Goal: Task Accomplishment & Management: Manage account settings

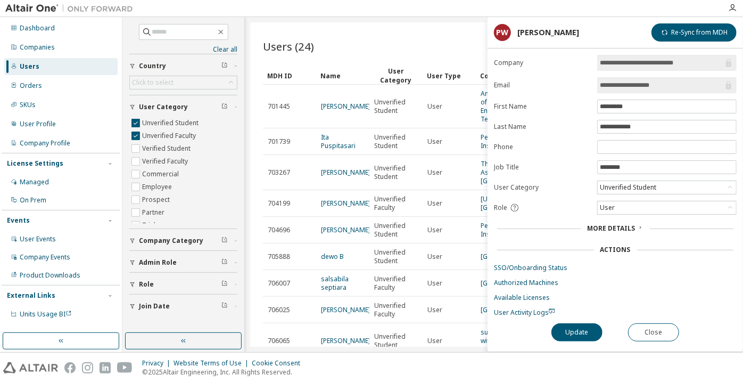
scroll to position [242, 0]
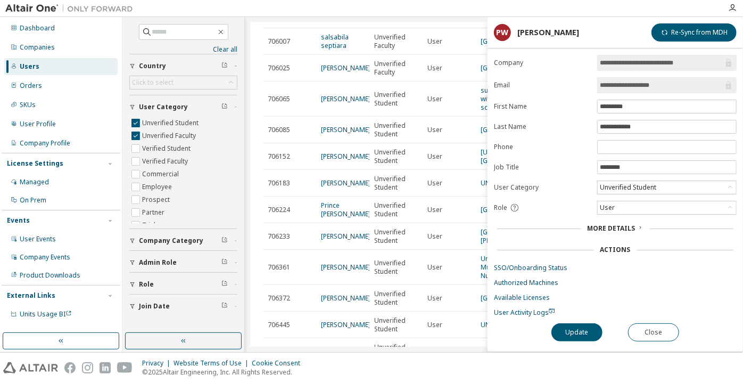
drag, startPoint x: 664, startPoint y: 83, endPoint x: 637, endPoint y: 84, distance: 26.6
click at [637, 84] on input "**********" at bounding box center [662, 85] width 124 height 11
click at [646, 328] on button "Close" at bounding box center [653, 332] width 51 height 18
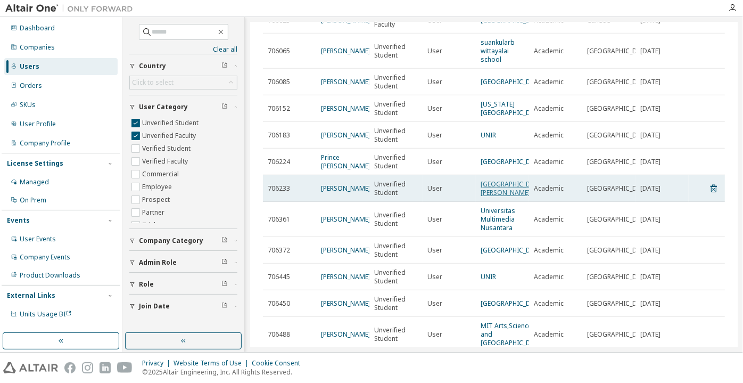
scroll to position [290, 0]
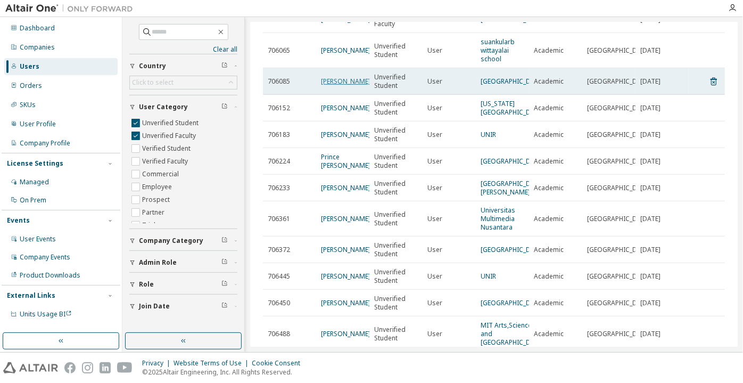
click at [329, 86] on link "[PERSON_NAME]" at bounding box center [346, 81] width 50 height 9
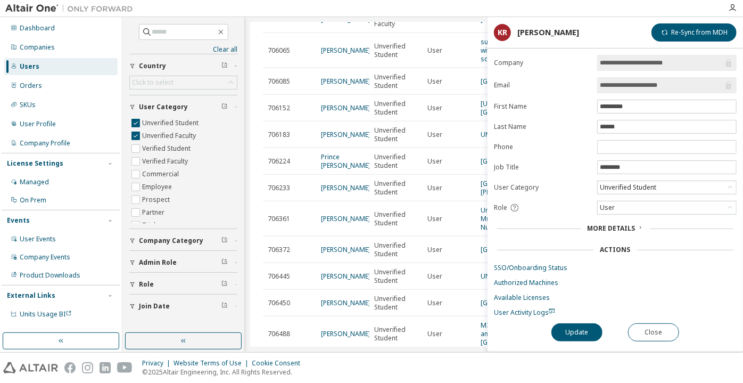
drag, startPoint x: 676, startPoint y: 86, endPoint x: 625, endPoint y: 84, distance: 50.7
click at [625, 84] on input "**********" at bounding box center [662, 85] width 124 height 11
click at [625, 80] on input "**********" at bounding box center [662, 85] width 124 height 11
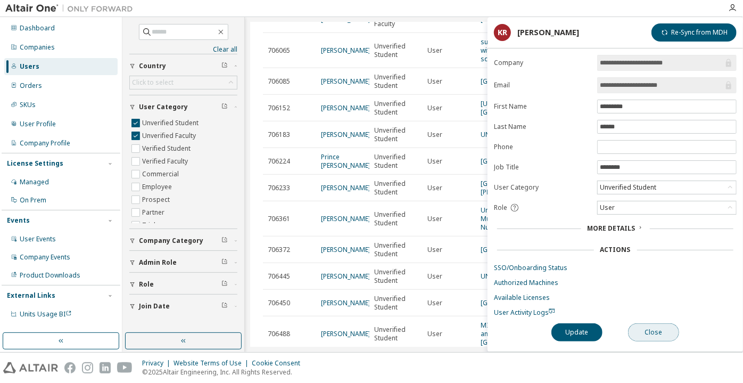
click at [669, 326] on button "Close" at bounding box center [653, 332] width 51 height 18
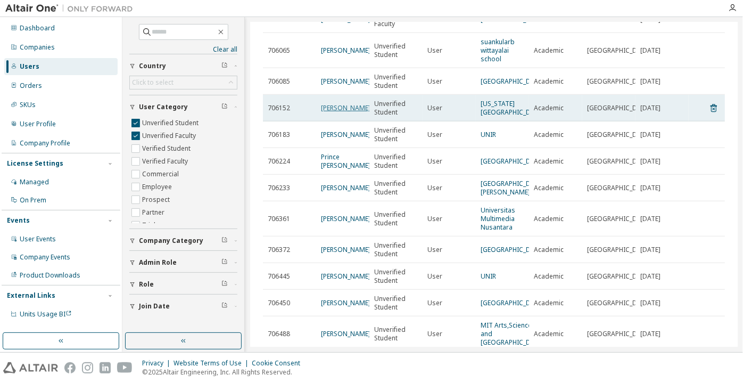
click at [330, 112] on link "Prashanth Lingadevaru" at bounding box center [346, 107] width 50 height 9
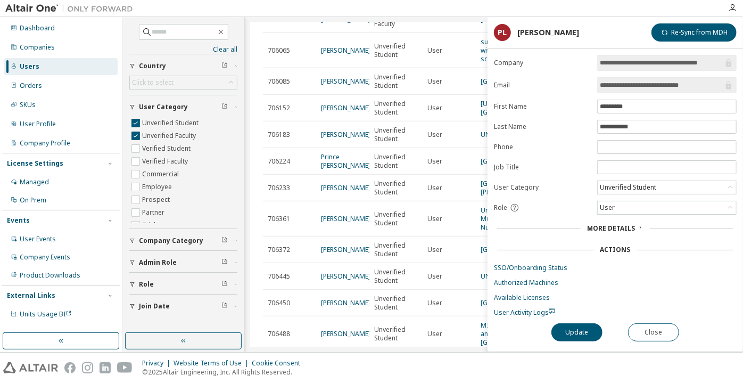
drag, startPoint x: 710, startPoint y: 84, endPoint x: 587, endPoint y: 78, distance: 123.2
click at [587, 78] on form "**********" at bounding box center [615, 186] width 243 height 262
click at [640, 325] on button "Close" at bounding box center [653, 332] width 51 height 18
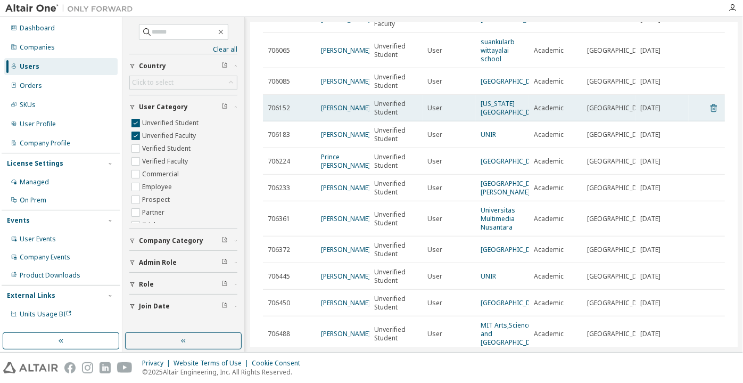
click at [711, 114] on icon at bounding box center [714, 108] width 10 height 13
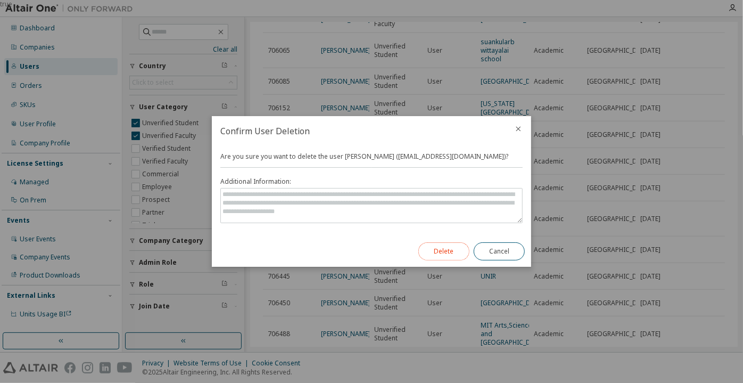
click at [455, 253] on button "Delete" at bounding box center [444, 251] width 51 height 18
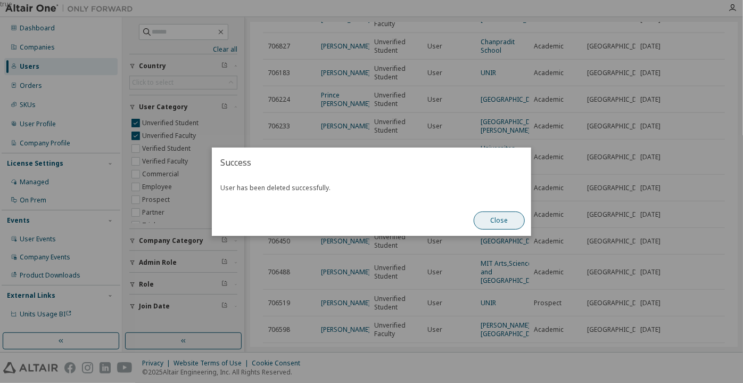
click at [505, 221] on button "Close" at bounding box center [499, 220] width 51 height 18
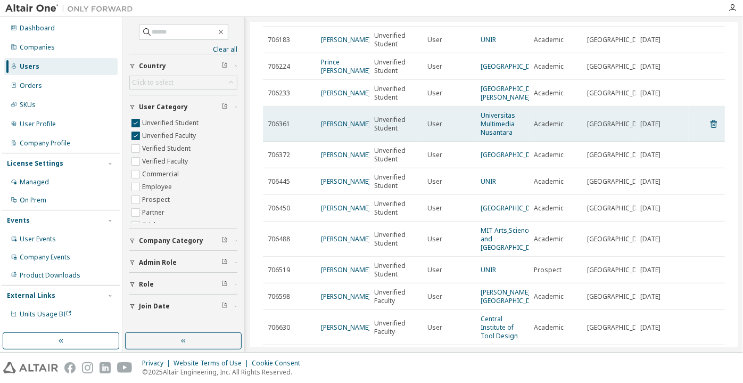
scroll to position [339, 0]
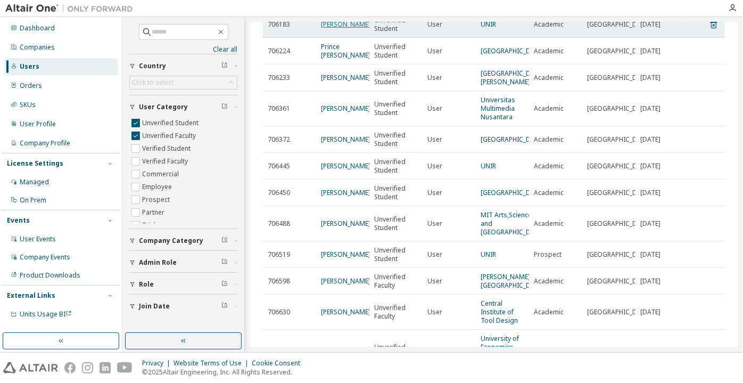
click at [351, 29] on link "Martin rivero" at bounding box center [346, 24] width 50 height 9
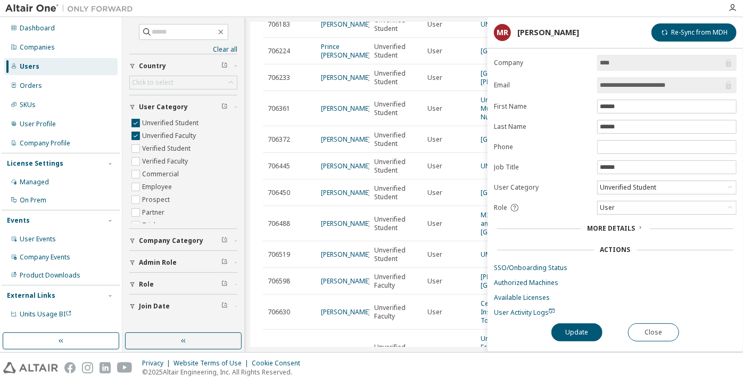
drag, startPoint x: 686, startPoint y: 83, endPoint x: 645, endPoint y: 84, distance: 41.0
click at [646, 84] on input "**********" at bounding box center [662, 85] width 124 height 11
click at [664, 326] on button "Close" at bounding box center [653, 332] width 51 height 18
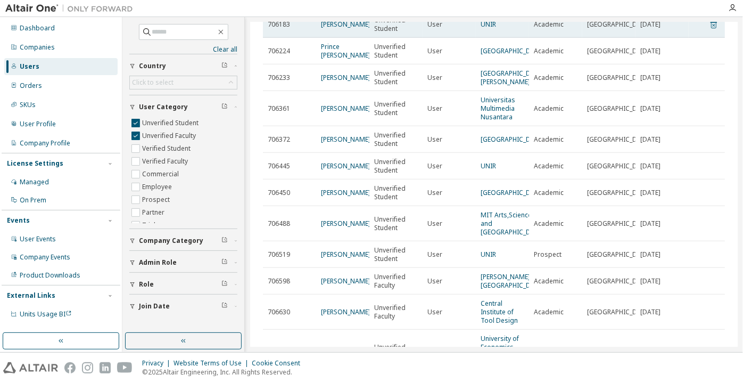
click at [709, 31] on icon at bounding box center [714, 24] width 10 height 13
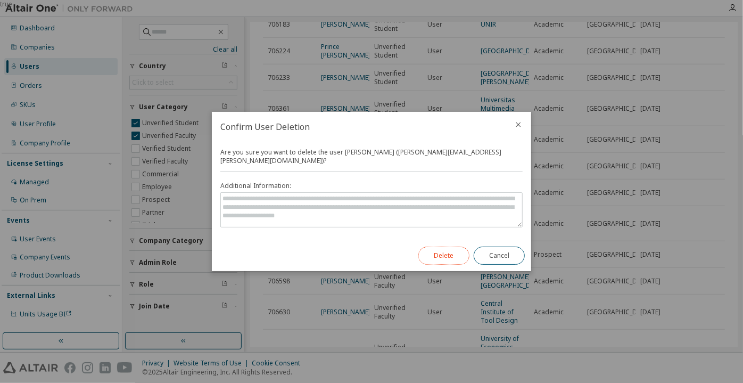
click at [451, 253] on button "Delete" at bounding box center [444, 256] width 51 height 18
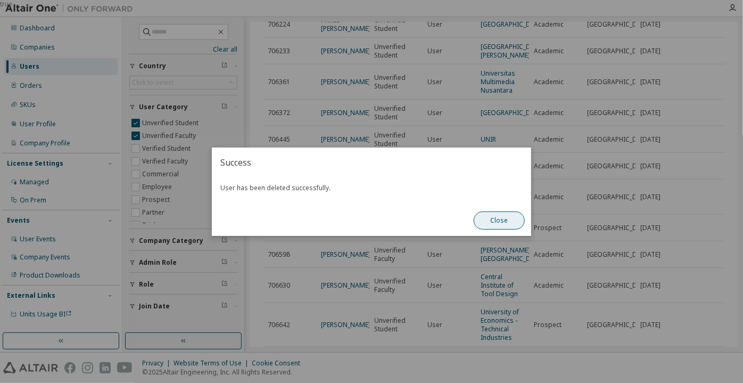
click at [501, 214] on button "Close" at bounding box center [499, 220] width 51 height 18
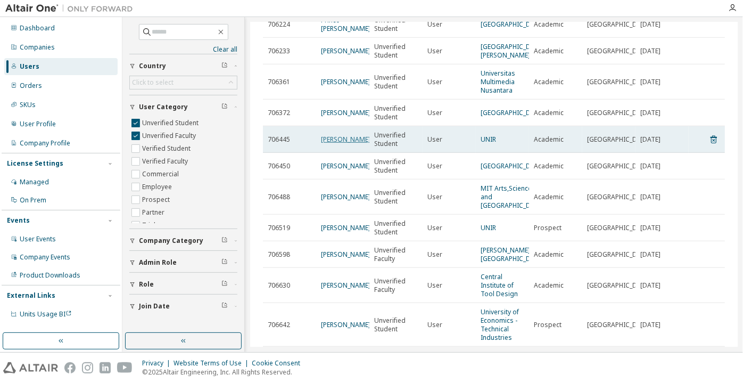
click at [322, 144] on link "[PERSON_NAME]" at bounding box center [346, 139] width 50 height 9
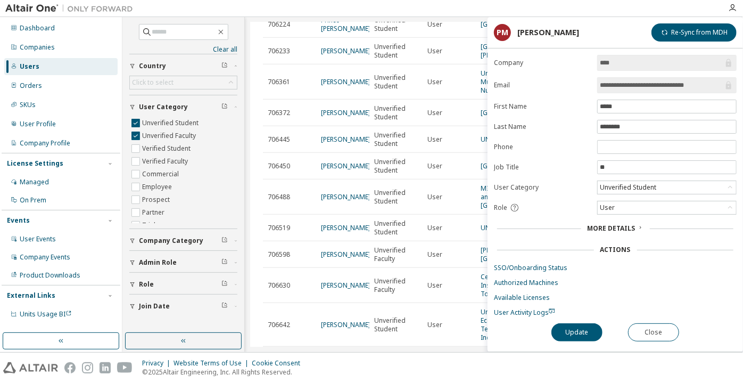
drag, startPoint x: 711, startPoint y: 87, endPoint x: 650, endPoint y: 94, distance: 61.1
click at [650, 94] on form "**********" at bounding box center [615, 186] width 243 height 262
click at [628, 89] on input "**********" at bounding box center [662, 85] width 124 height 11
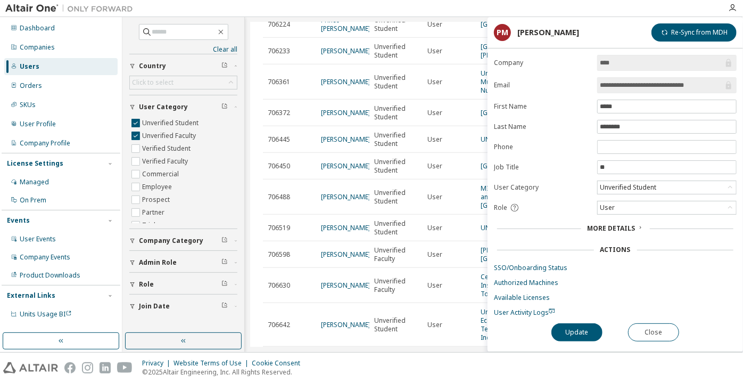
click at [631, 84] on input "**********" at bounding box center [662, 85] width 124 height 11
click at [661, 326] on button "Close" at bounding box center [653, 332] width 51 height 18
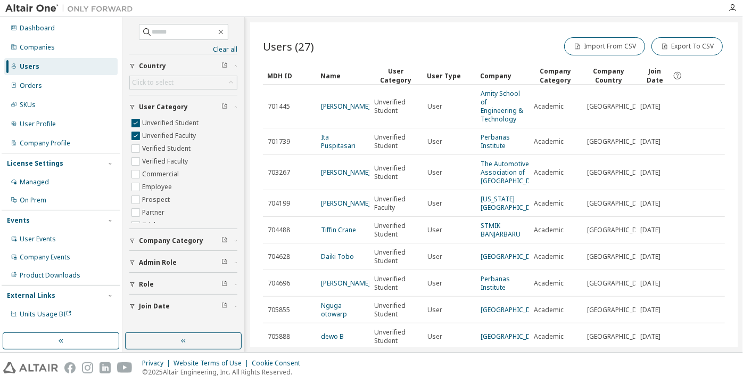
scroll to position [274, 0]
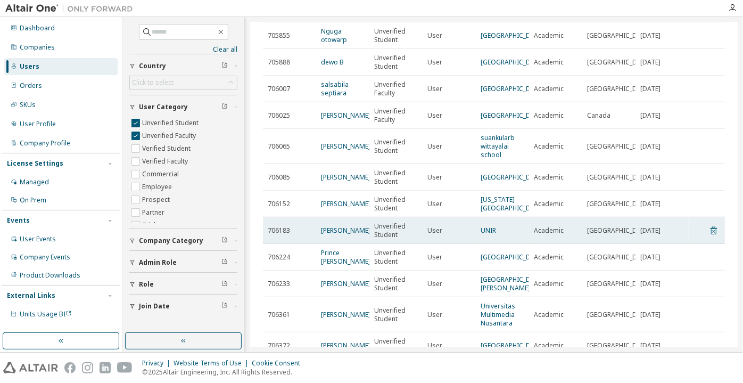
click at [710, 237] on icon at bounding box center [714, 230] width 10 height 13
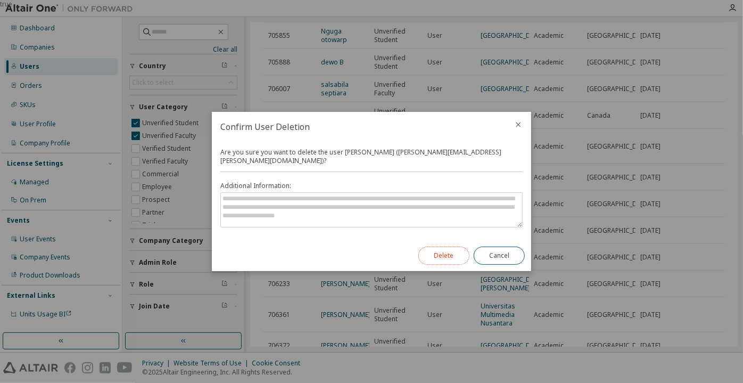
click at [430, 250] on button "Delete" at bounding box center [444, 256] width 51 height 18
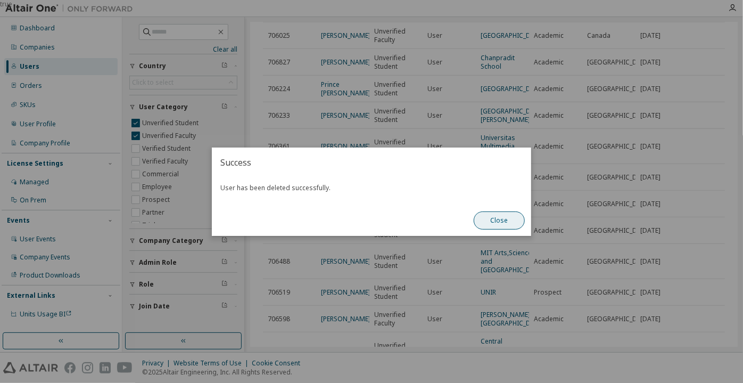
click at [499, 225] on button "Close" at bounding box center [499, 220] width 51 height 18
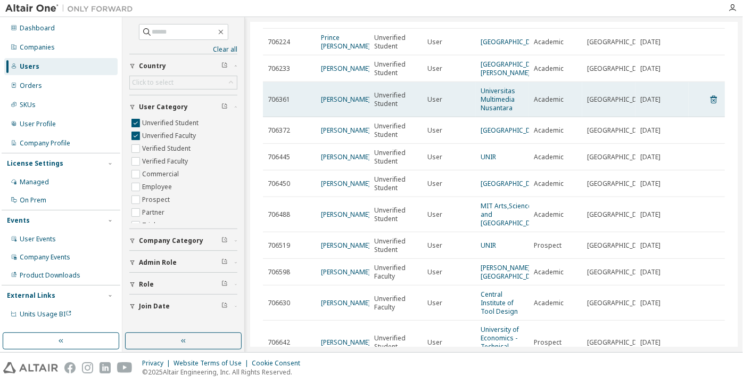
scroll to position [323, 0]
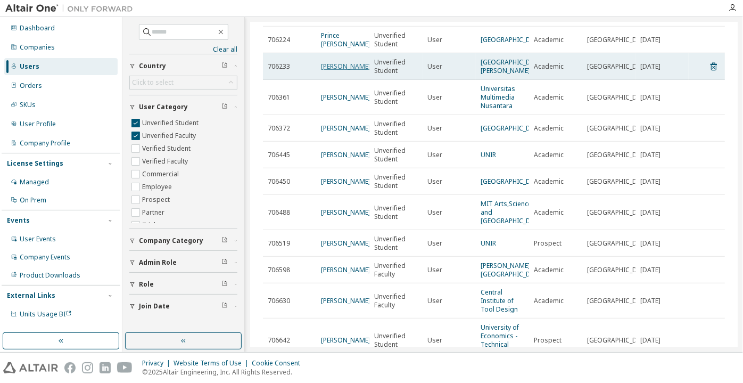
click at [330, 71] on link "[PERSON_NAME]" at bounding box center [346, 66] width 50 height 9
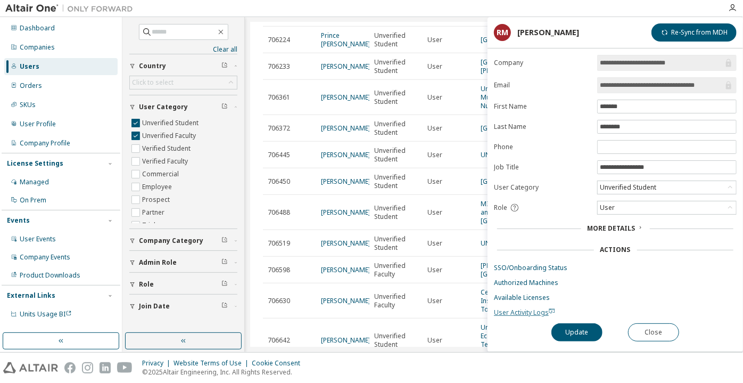
click at [518, 310] on span "User Activity Logs" at bounding box center [524, 312] width 61 height 9
click at [649, 331] on button "Close" at bounding box center [653, 332] width 51 height 18
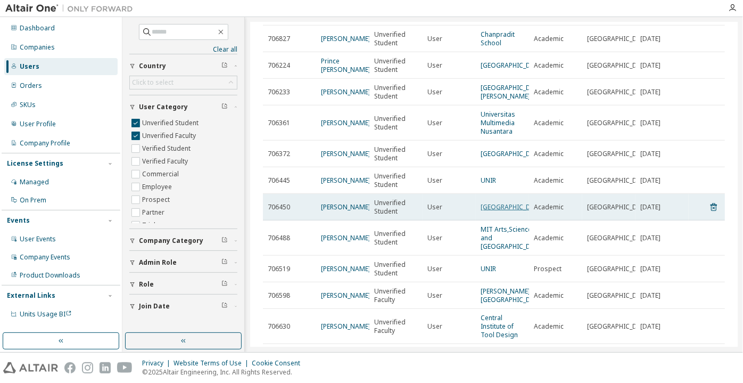
scroll to position [275, 0]
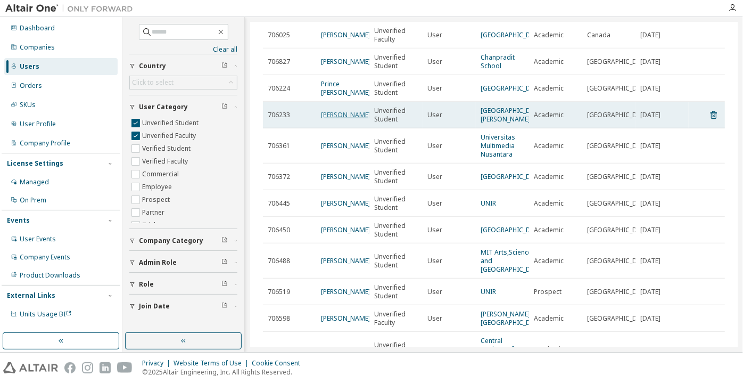
click at [329, 119] on link "[PERSON_NAME]" at bounding box center [346, 114] width 50 height 9
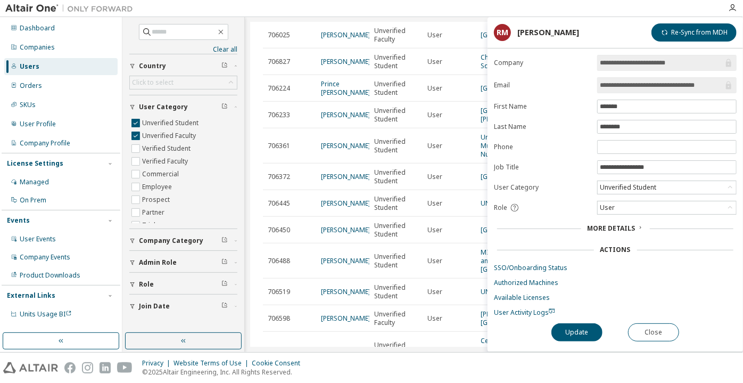
drag, startPoint x: 652, startPoint y: 83, endPoint x: 724, endPoint y: 91, distance: 72.3
click at [724, 91] on span "**********" at bounding box center [668, 85] width 140 height 16
click at [623, 82] on input "**********" at bounding box center [662, 85] width 124 height 11
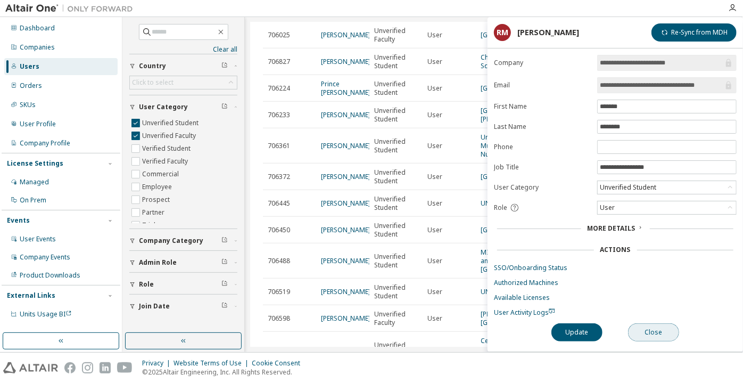
click at [652, 332] on button "Close" at bounding box center [653, 332] width 51 height 18
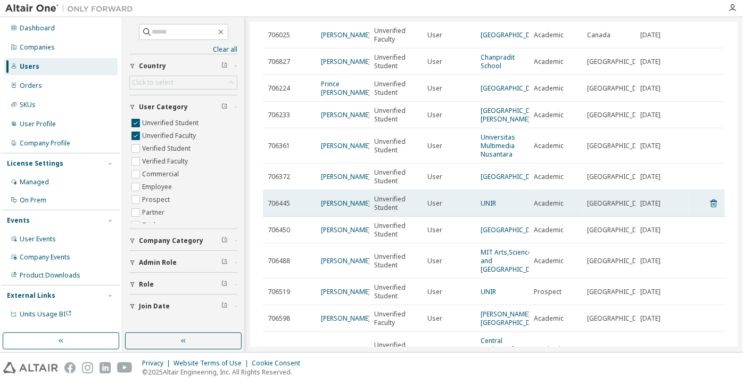
scroll to position [323, 0]
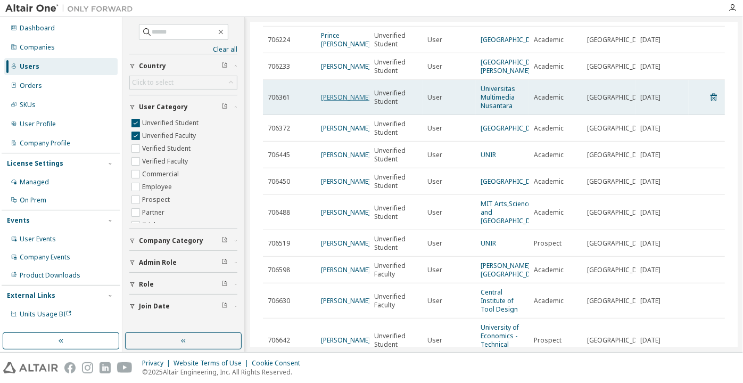
click at [347, 102] on link "[PERSON_NAME]" at bounding box center [346, 97] width 50 height 9
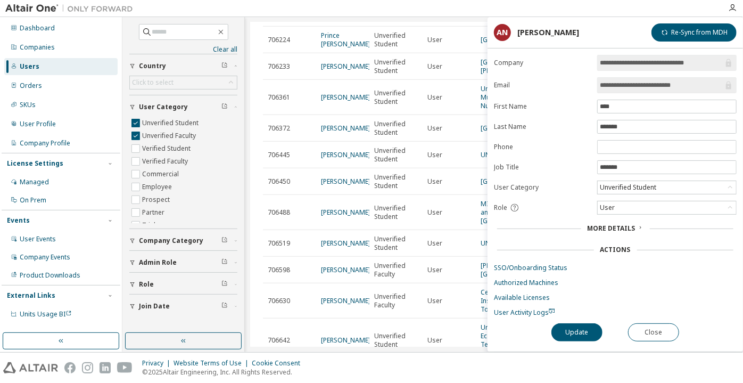
drag, startPoint x: 689, startPoint y: 84, endPoint x: 644, endPoint y: 88, distance: 44.9
click at [644, 88] on input "**********" at bounding box center [662, 85] width 124 height 11
click at [633, 85] on input "**********" at bounding box center [662, 85] width 124 height 11
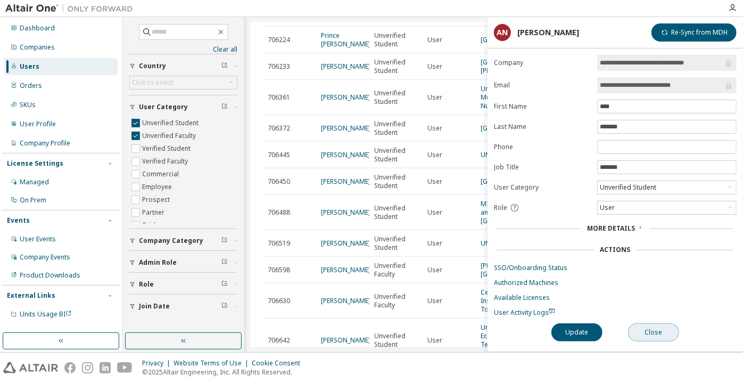
click at [665, 323] on button "Close" at bounding box center [653, 332] width 51 height 18
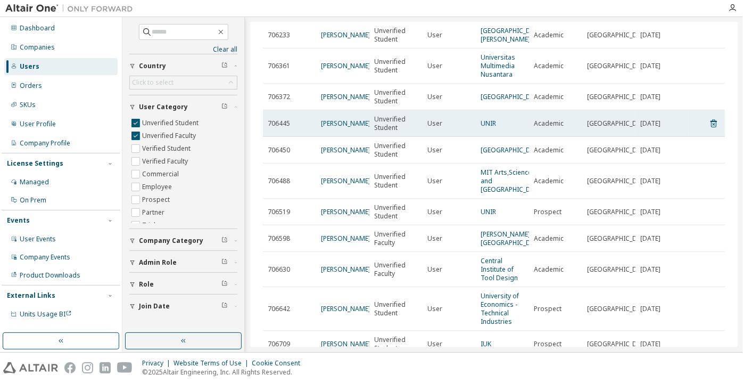
scroll to position [372, 0]
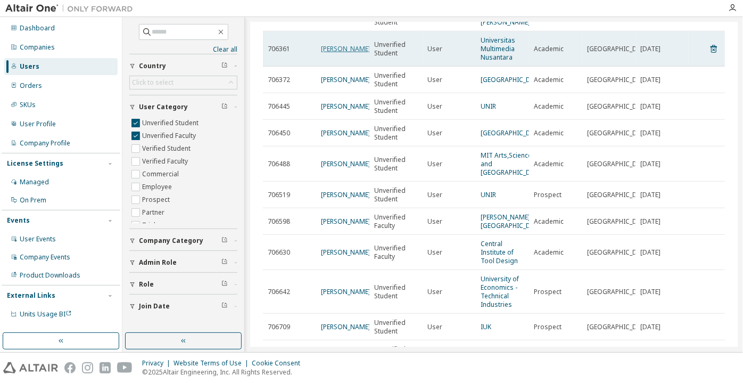
click at [338, 53] on link "[PERSON_NAME]" at bounding box center [346, 48] width 50 height 9
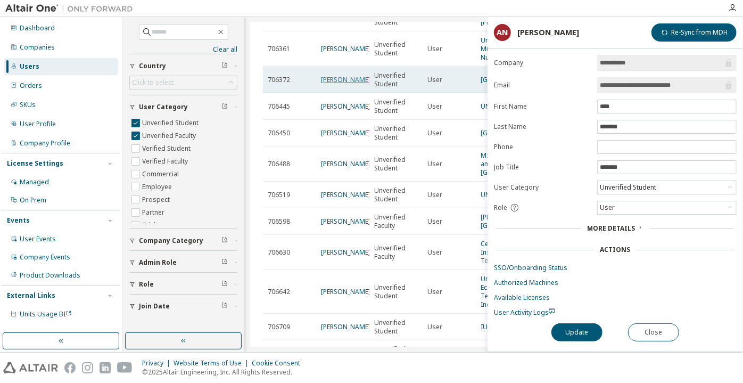
click at [335, 84] on link "Ruba Jadallah" at bounding box center [346, 79] width 50 height 9
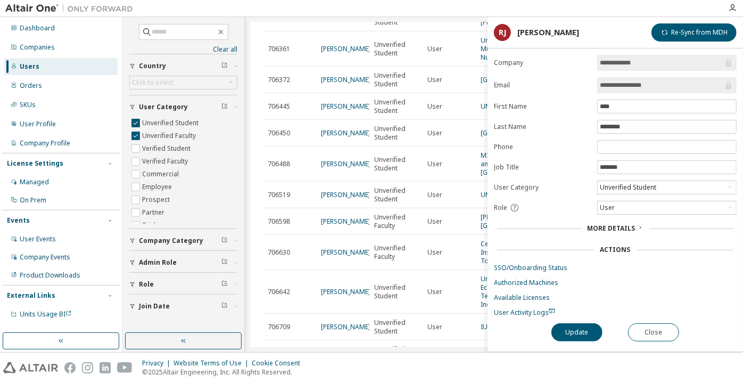
drag, startPoint x: 660, startPoint y: 86, endPoint x: 630, endPoint y: 79, distance: 31.1
click at [630, 80] on input "**********" at bounding box center [662, 85] width 124 height 11
drag, startPoint x: 628, startPoint y: 85, endPoint x: 652, endPoint y: 86, distance: 24.5
click at [652, 86] on input "**********" at bounding box center [662, 85] width 124 height 11
click at [660, 84] on input "**********" at bounding box center [662, 85] width 124 height 11
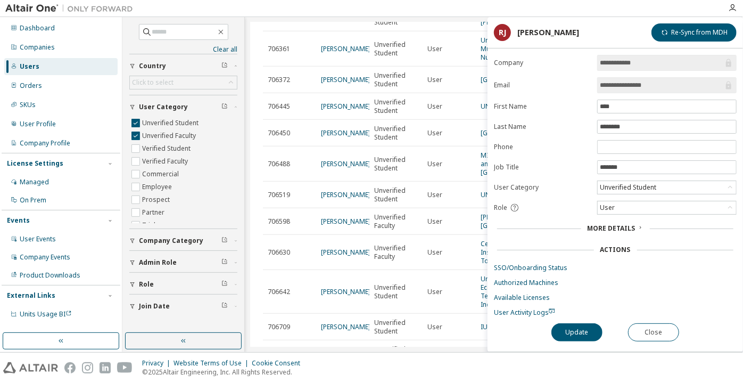
drag, startPoint x: 660, startPoint y: 84, endPoint x: 627, endPoint y: 87, distance: 32.6
click at [627, 87] on input "**********" at bounding box center [662, 85] width 124 height 11
click at [626, 184] on div "Unverified Student" at bounding box center [629, 188] width 60 height 12
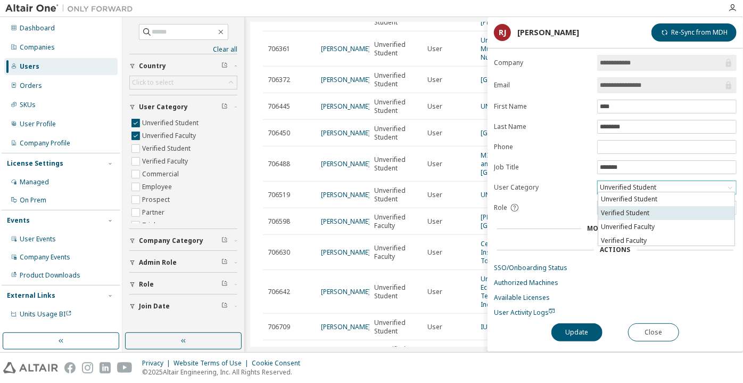
click at [621, 214] on li "Verified Student" at bounding box center [667, 213] width 136 height 14
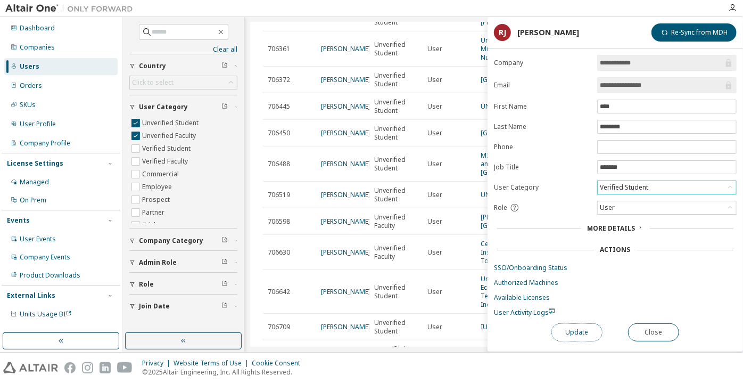
click at [571, 326] on button "Update" at bounding box center [577, 332] width 51 height 18
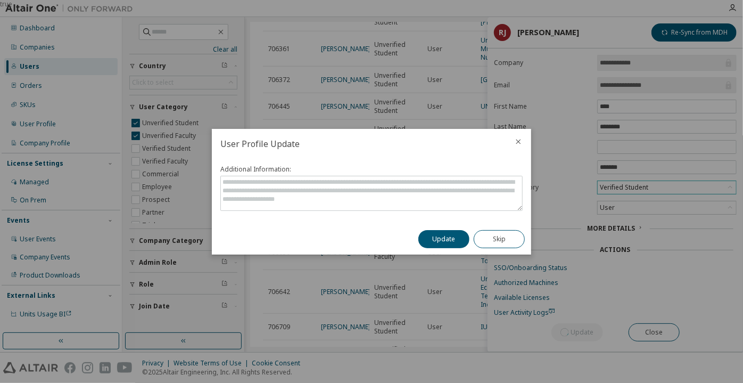
click at [461, 234] on button "Update" at bounding box center [444, 239] width 51 height 18
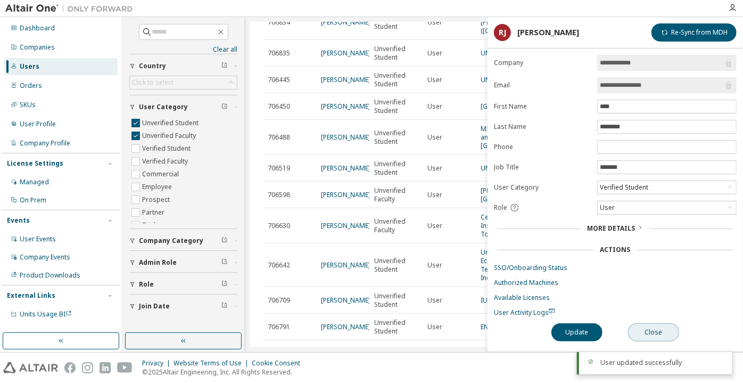
click at [670, 330] on button "Close" at bounding box center [653, 332] width 51 height 18
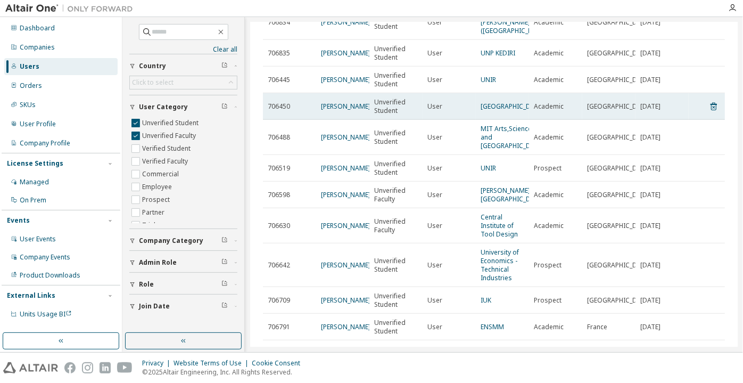
click at [319, 120] on td "Adham waleed" at bounding box center [342, 106] width 53 height 27
click at [325, 111] on link "Adham waleed" at bounding box center [346, 106] width 50 height 9
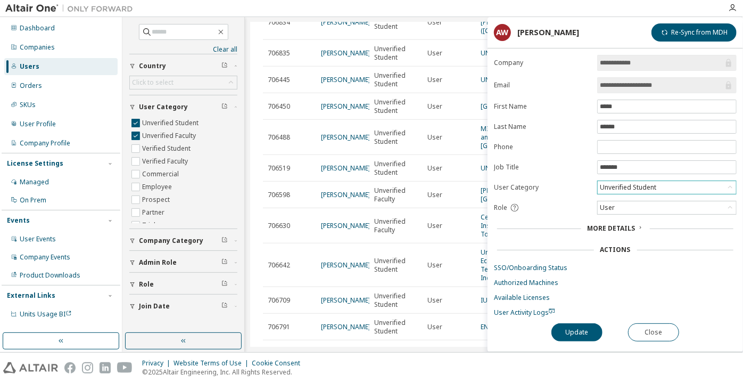
click at [605, 189] on div "Unverified Student" at bounding box center [629, 188] width 60 height 12
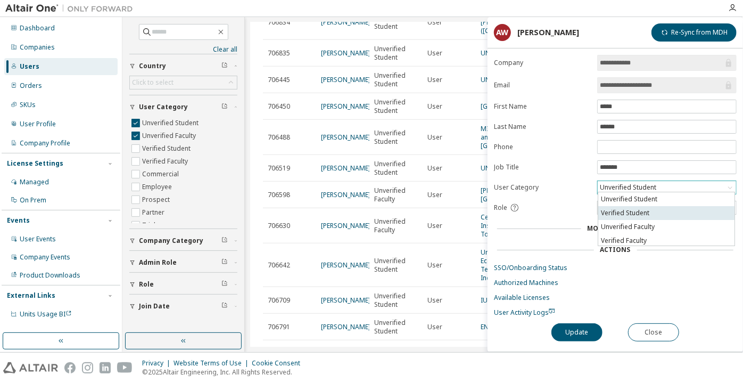
click at [625, 216] on li "Verified Student" at bounding box center [667, 213] width 136 height 14
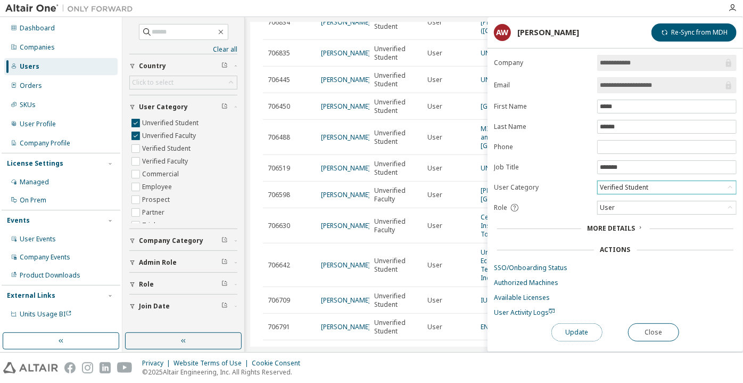
click at [579, 331] on button "Update" at bounding box center [577, 332] width 51 height 18
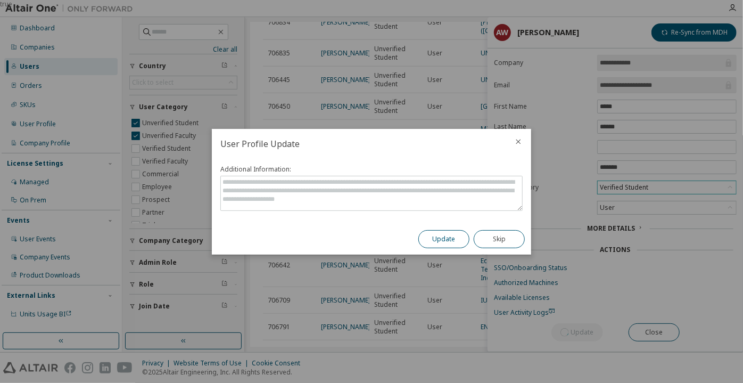
click at [445, 241] on button "Update" at bounding box center [444, 239] width 51 height 18
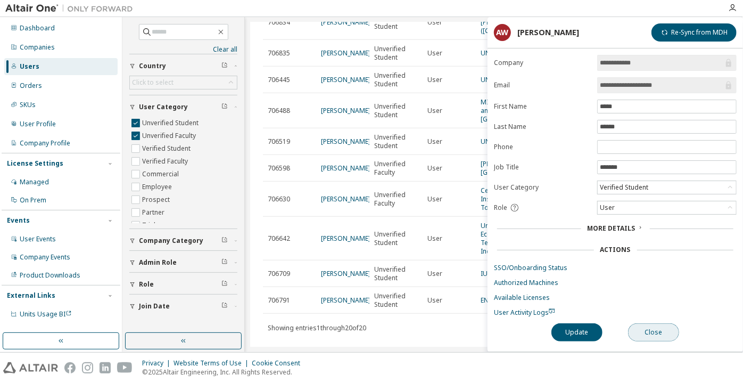
click at [639, 333] on button "Close" at bounding box center [653, 332] width 51 height 18
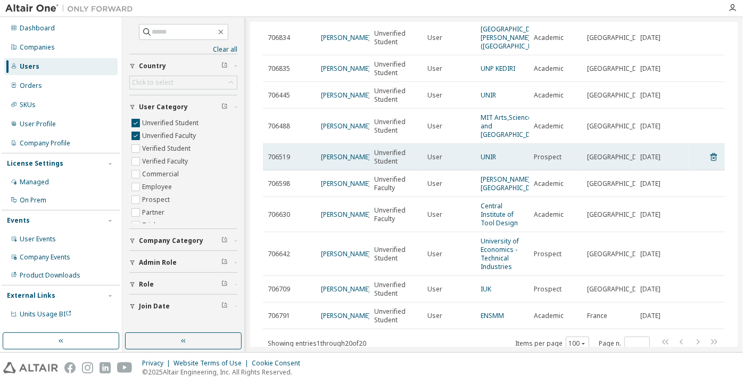
scroll to position [372, 0]
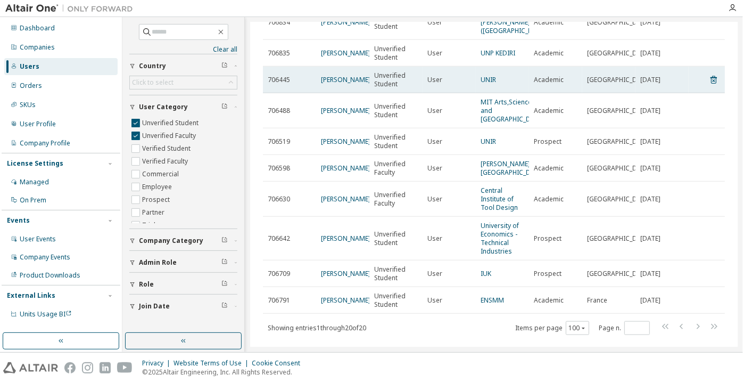
click at [336, 93] on td "Pablo Martinez" at bounding box center [342, 80] width 53 height 27
click at [333, 84] on link "Pablo Martinez" at bounding box center [346, 79] width 50 height 9
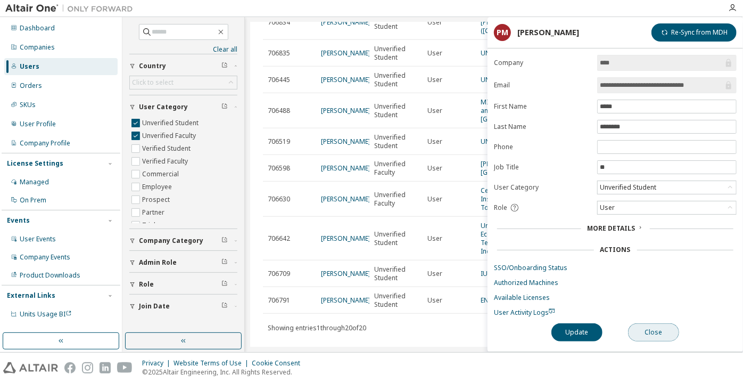
click at [642, 333] on button "Close" at bounding box center [653, 332] width 51 height 18
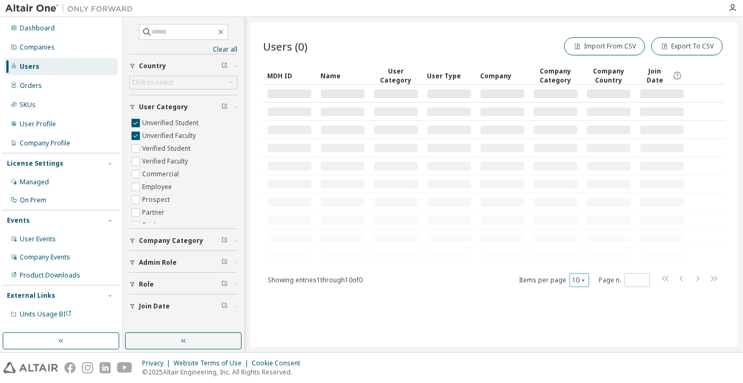
click at [576, 277] on button "10" at bounding box center [579, 280] width 14 height 9
click at [583, 322] on div "30" at bounding box center [612, 319] width 85 height 13
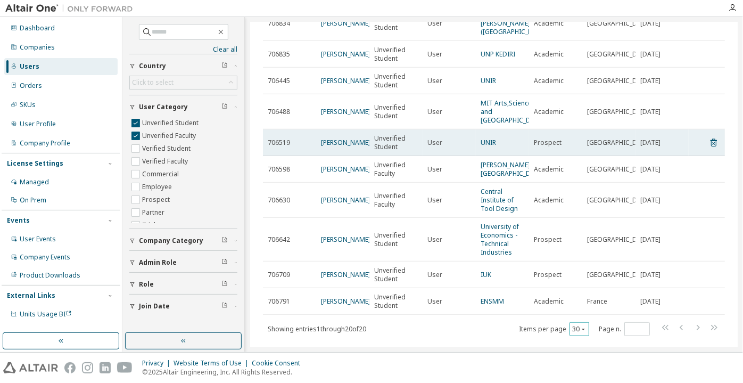
scroll to position [387, 0]
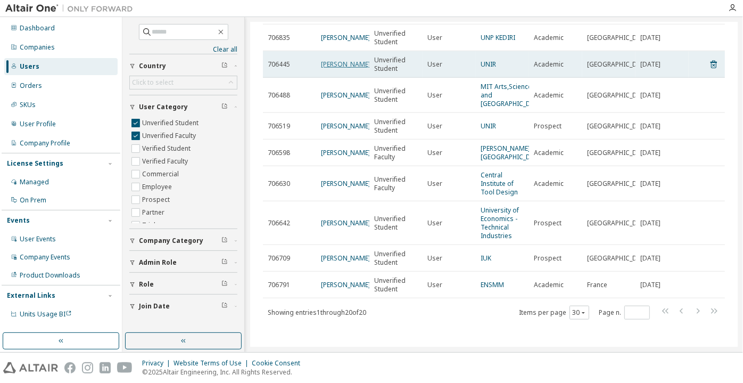
click at [325, 69] on link "[PERSON_NAME]" at bounding box center [346, 64] width 50 height 9
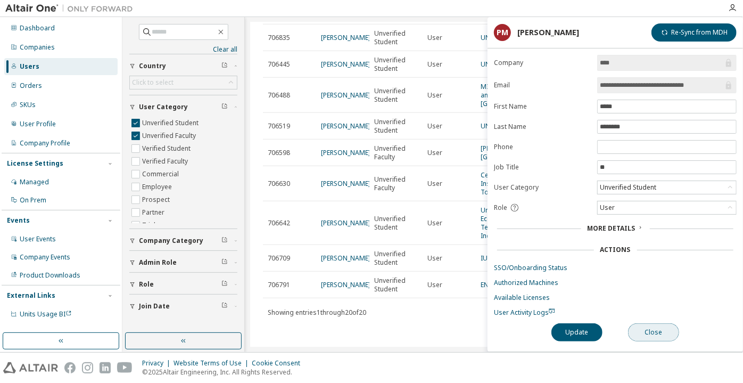
click at [659, 334] on button "Close" at bounding box center [653, 332] width 51 height 18
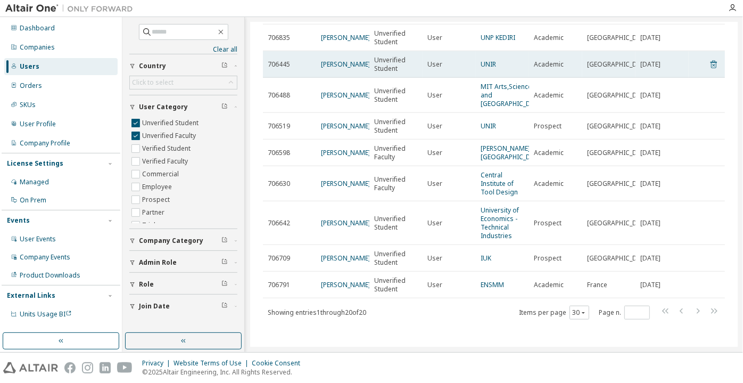
click at [711, 69] on icon at bounding box center [714, 65] width 6 height 8
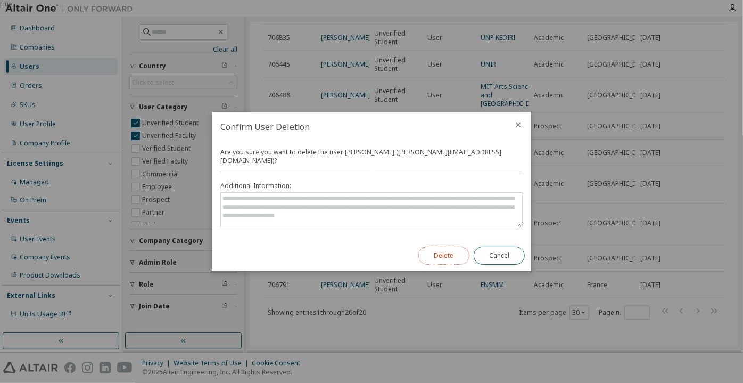
click at [437, 247] on button "Delete" at bounding box center [444, 256] width 51 height 18
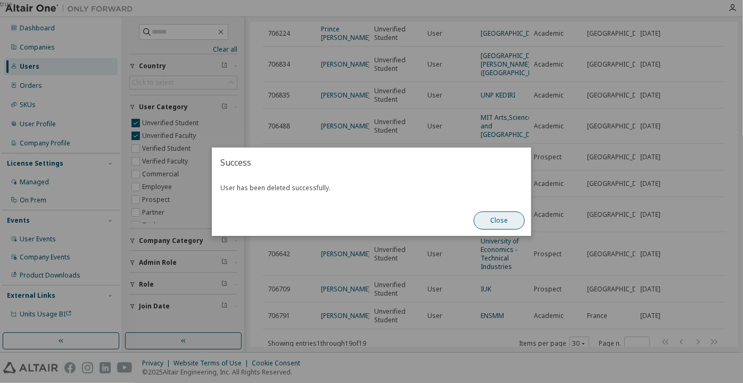
scroll to position [387, 0]
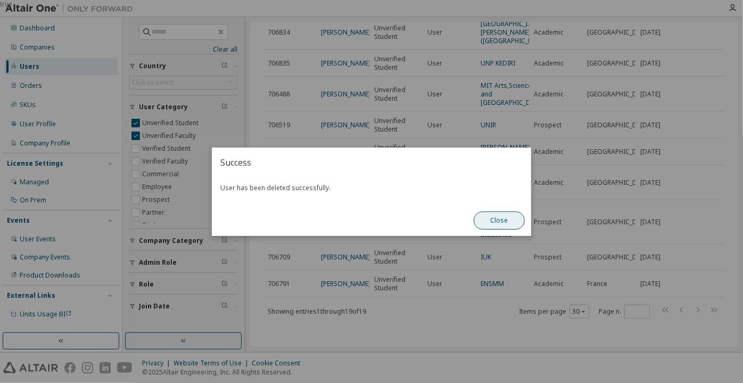
click at [494, 224] on button "Close" at bounding box center [499, 220] width 51 height 18
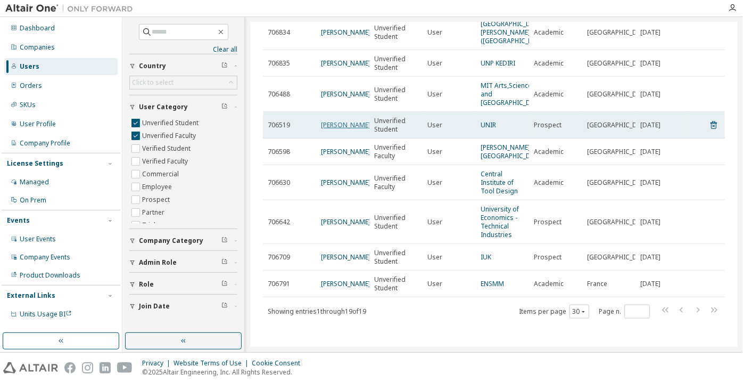
click at [339, 129] on link "[PERSON_NAME]" at bounding box center [346, 124] width 50 height 9
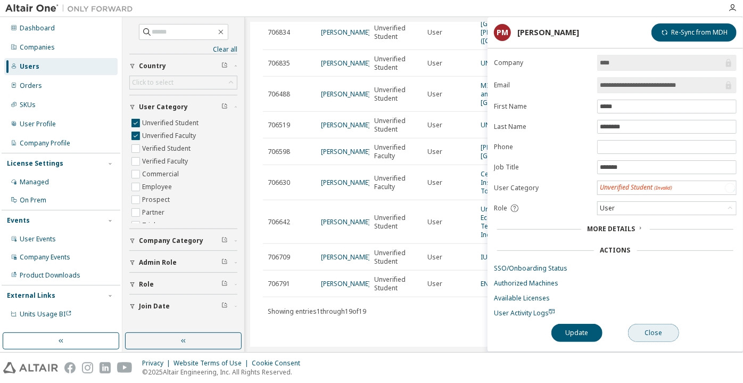
click at [660, 332] on button "Close" at bounding box center [653, 333] width 51 height 18
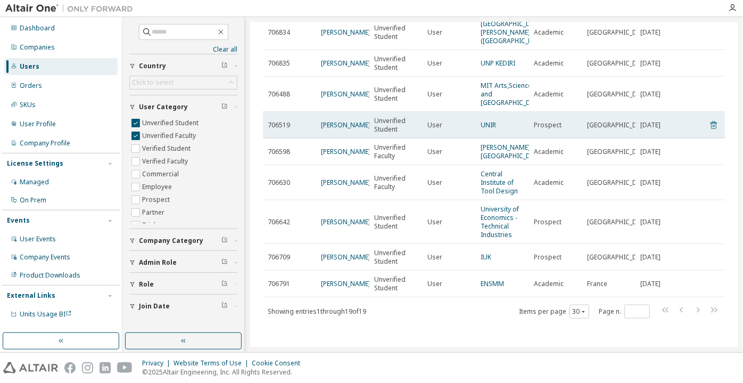
click at [713, 127] on icon at bounding box center [714, 126] width 3 height 3
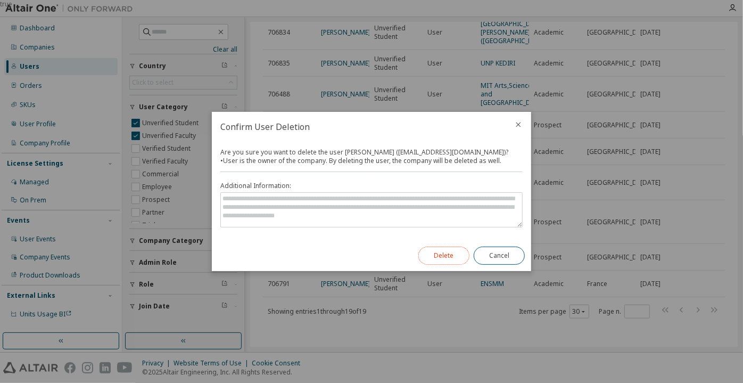
click at [449, 249] on button "Delete" at bounding box center [444, 256] width 51 height 18
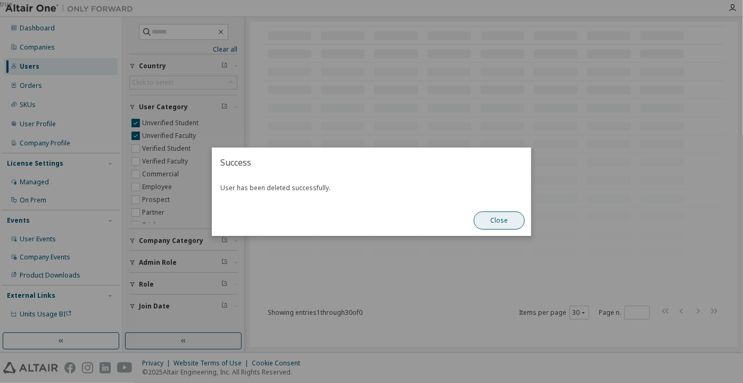
scroll to position [387, 0]
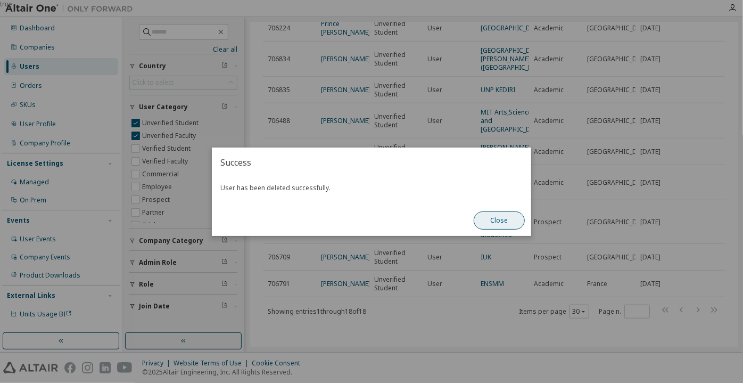
click at [482, 215] on button "Close" at bounding box center [499, 220] width 51 height 18
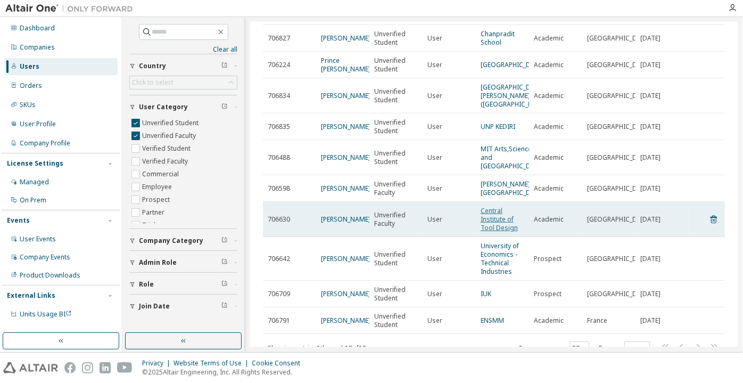
scroll to position [290, 0]
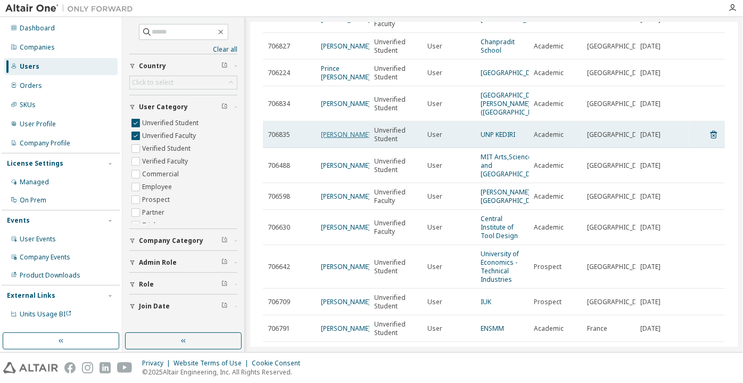
click at [338, 139] on link "arie Nugroho" at bounding box center [346, 134] width 50 height 9
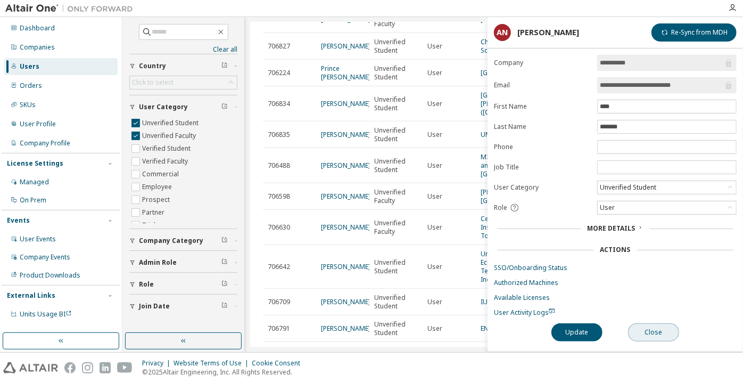
click at [652, 328] on button "Close" at bounding box center [653, 332] width 51 height 18
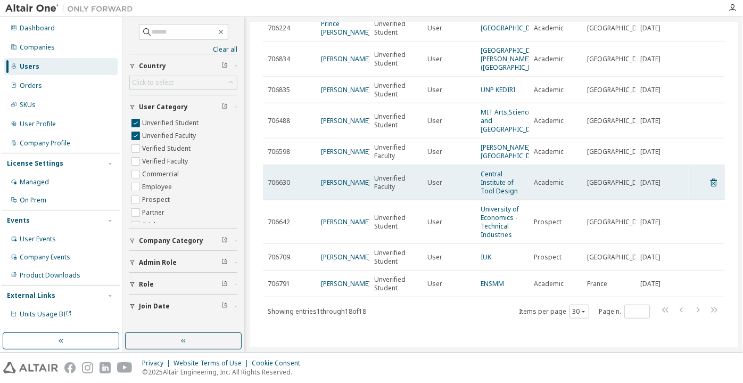
scroll to position [419, 0]
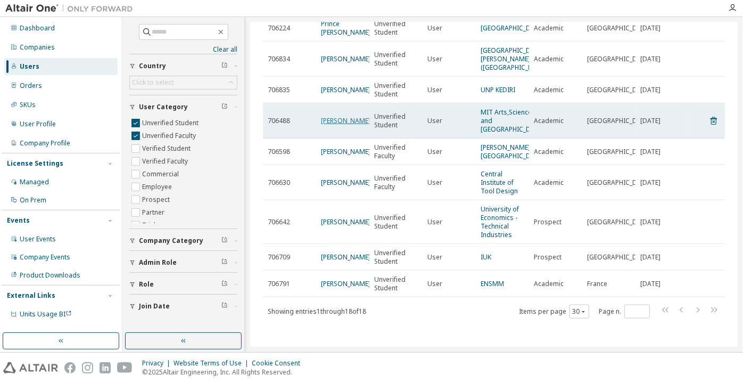
click at [338, 116] on link "Kenneth Law" at bounding box center [346, 120] width 50 height 9
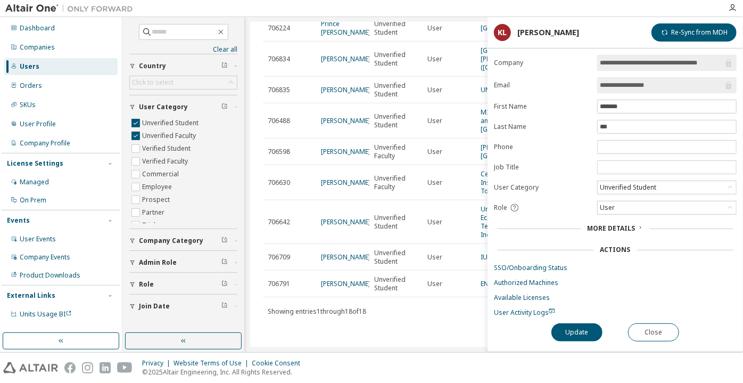
drag, startPoint x: 666, startPoint y: 78, endPoint x: 586, endPoint y: 85, distance: 79.6
click at [586, 85] on form "**********" at bounding box center [615, 186] width 243 height 262
click at [646, 331] on button "Close" at bounding box center [653, 332] width 51 height 18
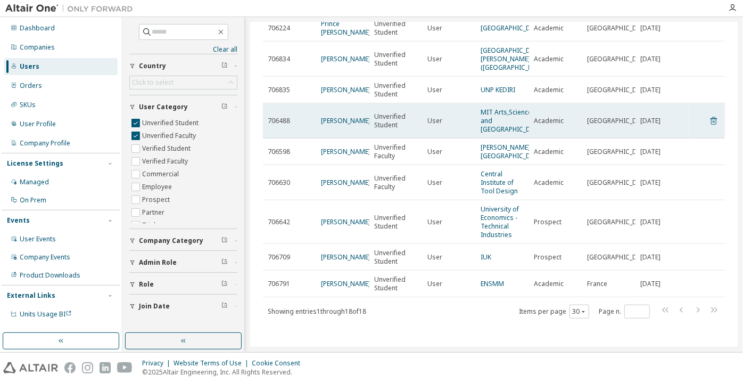
click at [709, 114] on icon at bounding box center [714, 120] width 10 height 13
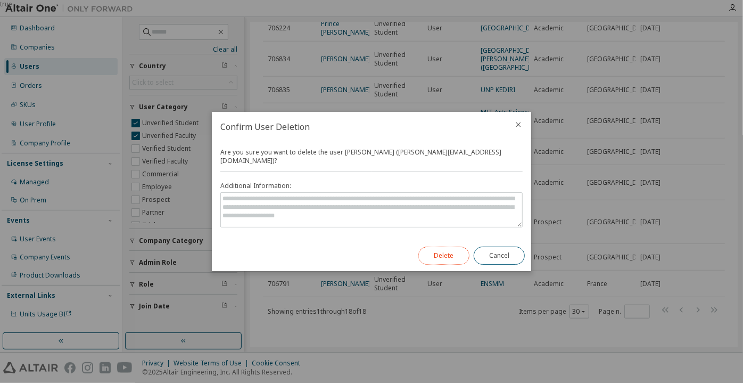
click at [433, 247] on button "Delete" at bounding box center [444, 256] width 51 height 18
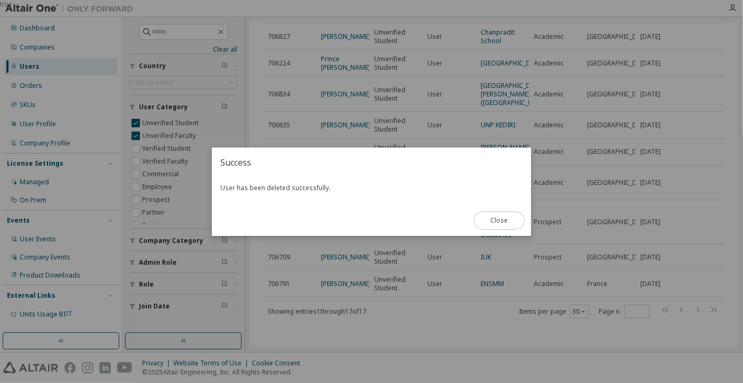
scroll to position [367, 0]
click at [488, 231] on div "Close" at bounding box center [500, 220] width 64 height 31
click at [481, 219] on button "Close" at bounding box center [499, 220] width 51 height 18
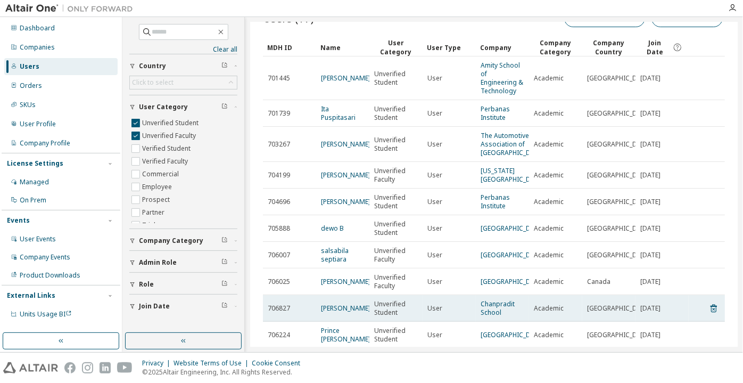
scroll to position [0, 0]
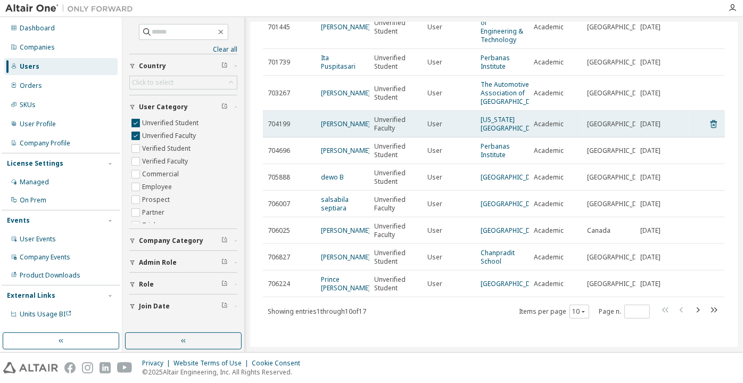
scroll to position [120, 0]
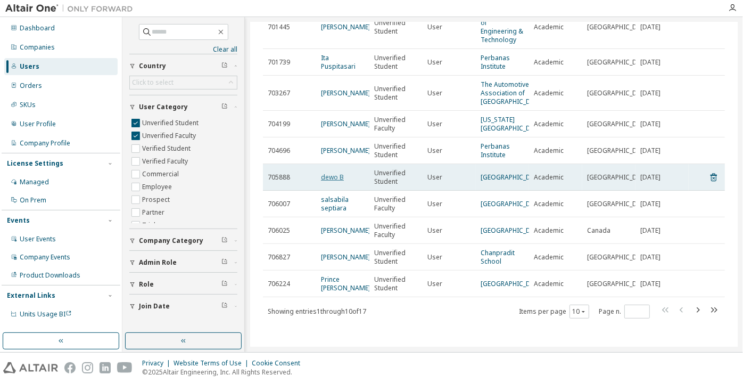
click at [337, 173] on link "dewo B" at bounding box center [332, 177] width 23 height 9
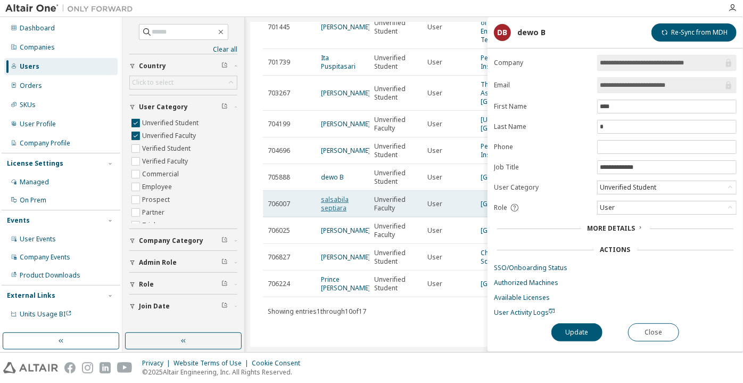
click at [338, 195] on link "salsabila septiara" at bounding box center [335, 204] width 28 height 18
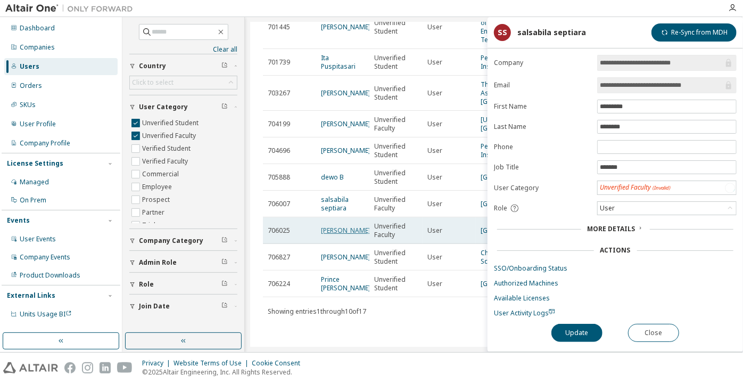
click at [339, 226] on link "[PERSON_NAME]" at bounding box center [346, 230] width 50 height 9
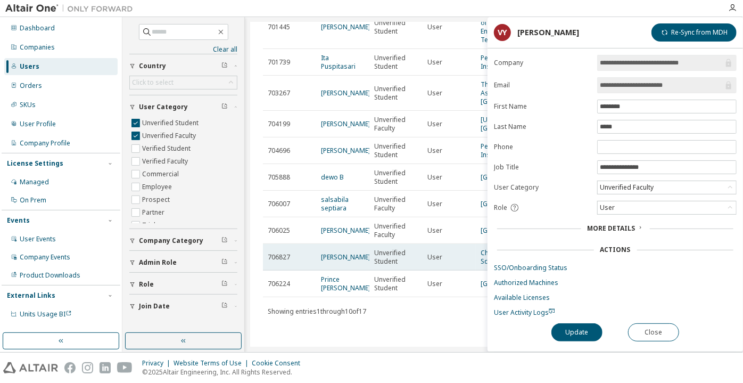
click at [343, 258] on span "[PERSON_NAME]" at bounding box center [346, 257] width 50 height 9
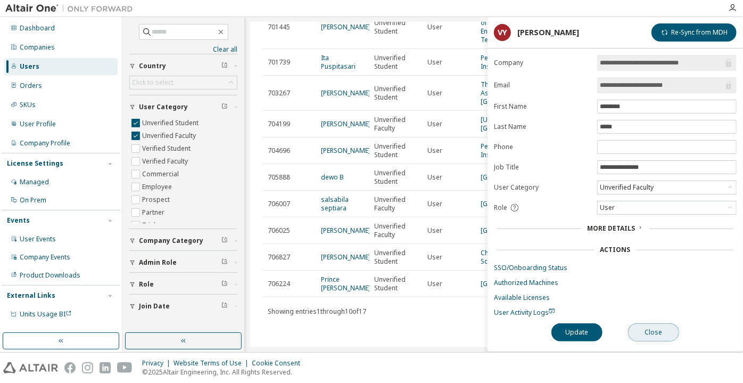
click at [657, 328] on button "Close" at bounding box center [653, 332] width 51 height 18
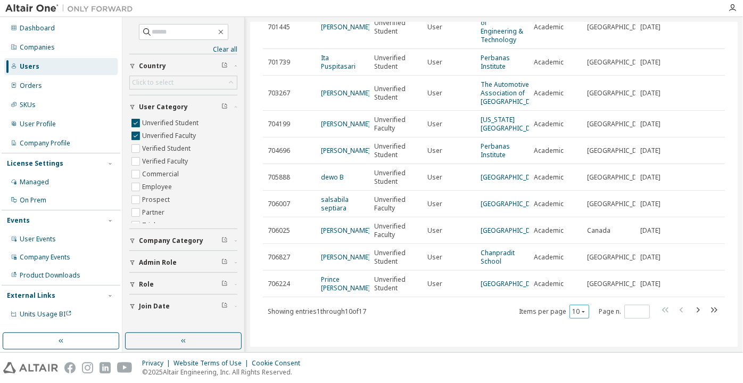
click at [570, 314] on div "10" at bounding box center [580, 312] width 20 height 14
click at [580, 309] on icon "button" at bounding box center [583, 311] width 6 height 6
click at [568, 299] on div "100" at bounding box center [575, 297] width 85 height 13
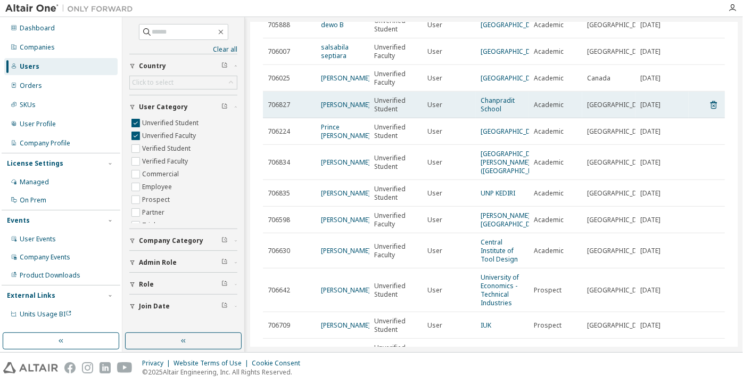
scroll to position [217, 0]
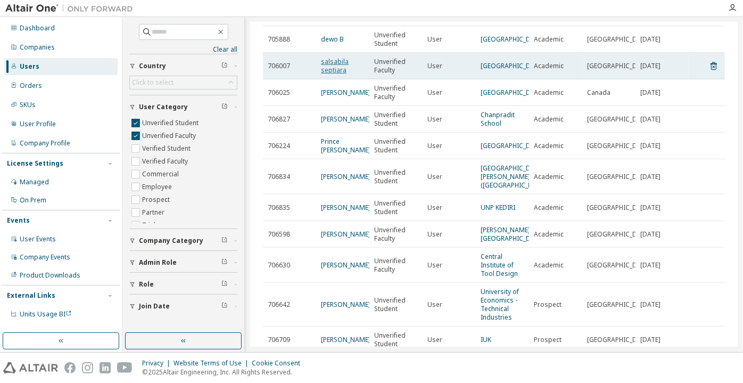
click at [339, 75] on link "salsabila septiara" at bounding box center [335, 66] width 28 height 18
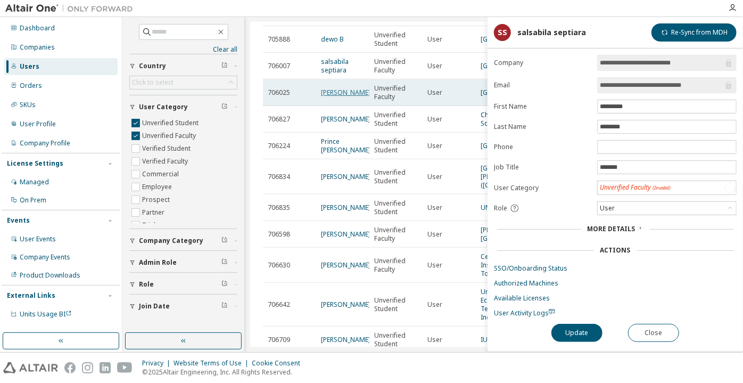
click at [335, 97] on link "[PERSON_NAME]" at bounding box center [346, 92] width 50 height 9
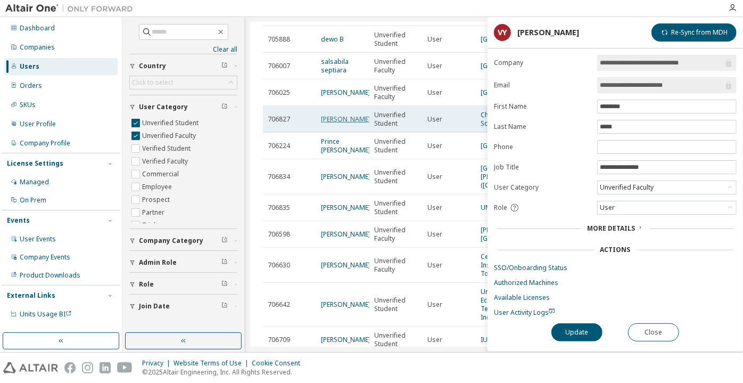
click at [341, 124] on link "Kuekaroon Rodsri" at bounding box center [346, 118] width 50 height 9
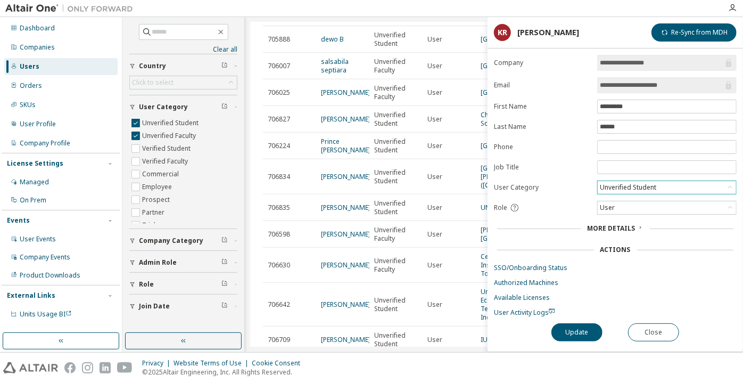
click at [641, 185] on div "Unverified Student" at bounding box center [629, 188] width 60 height 12
click at [636, 216] on li "Verified Student" at bounding box center [667, 213] width 136 height 14
click at [589, 313] on link "User Activity Logs" at bounding box center [615, 312] width 243 height 9
click at [582, 328] on button "Update" at bounding box center [577, 332] width 51 height 18
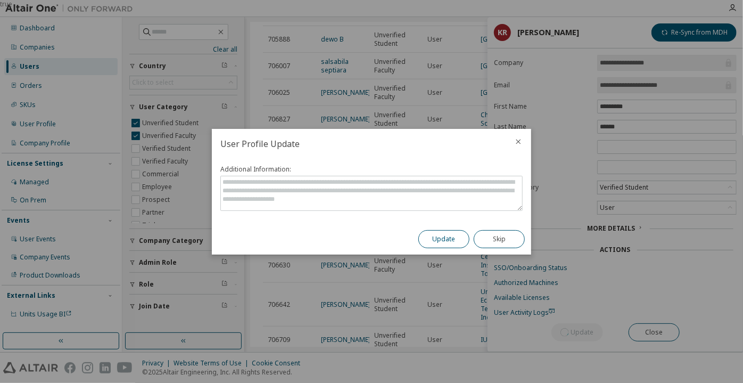
click at [451, 235] on button "Update" at bounding box center [444, 239] width 51 height 18
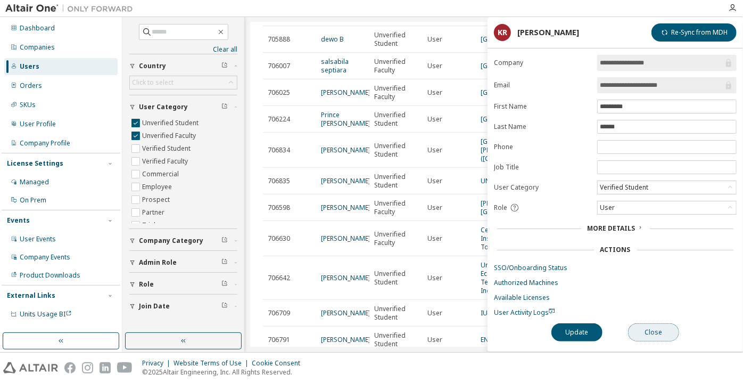
click at [651, 331] on button "Close" at bounding box center [653, 332] width 51 height 18
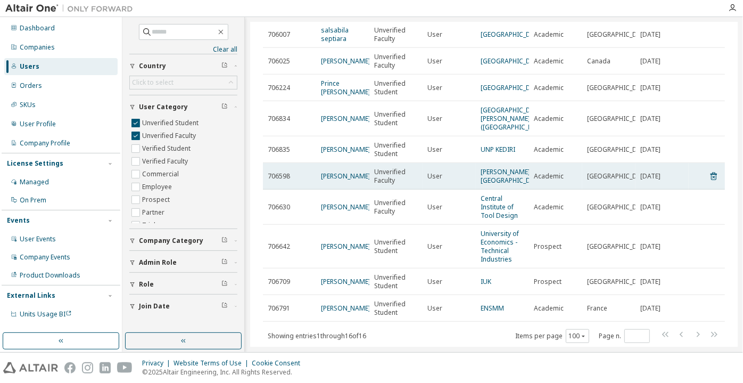
scroll to position [266, 0]
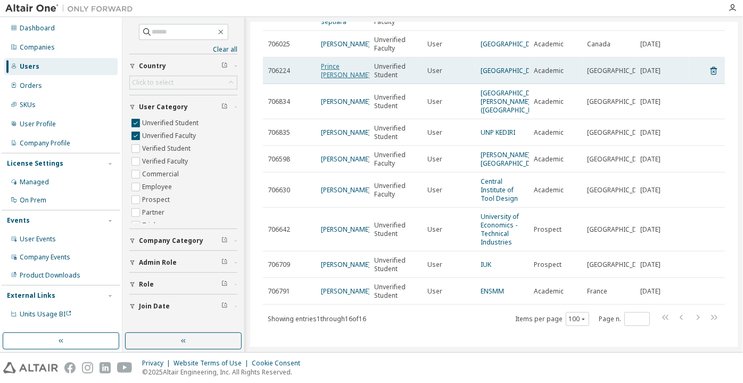
click at [341, 79] on link "Prince Kumar" at bounding box center [346, 71] width 50 height 18
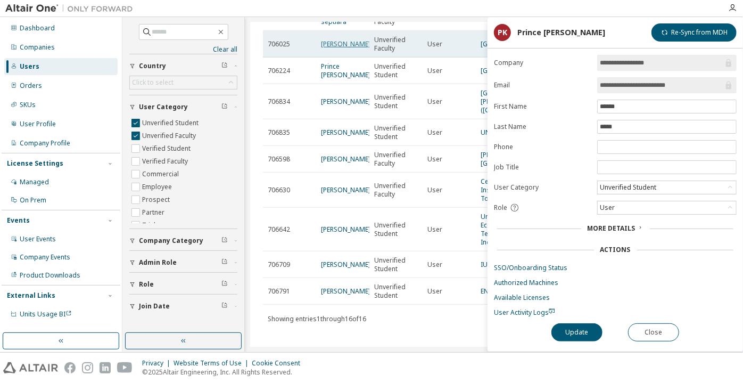
click at [346, 48] on link "Vaishali Yadav" at bounding box center [346, 43] width 50 height 9
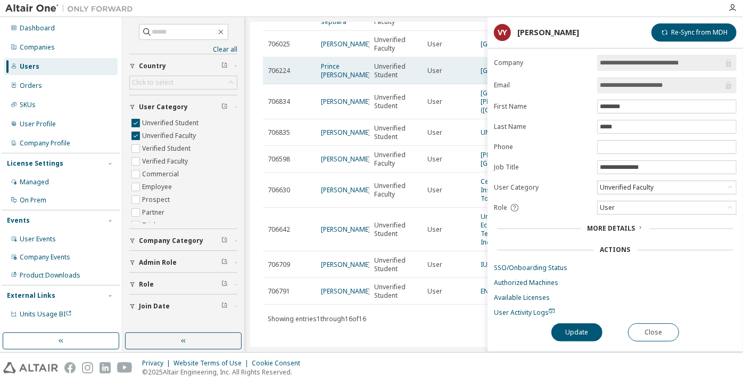
click at [349, 84] on td "Prince Kumar" at bounding box center [342, 71] width 53 height 27
click at [349, 79] on link "Prince Kumar" at bounding box center [346, 71] width 50 height 18
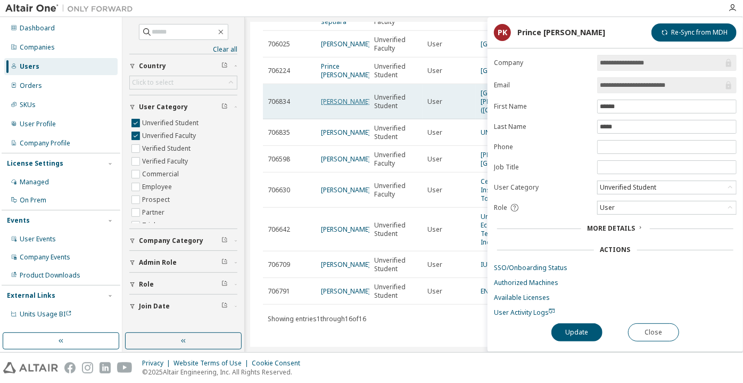
click at [328, 106] on link "Ricardo Menendez" at bounding box center [346, 101] width 50 height 9
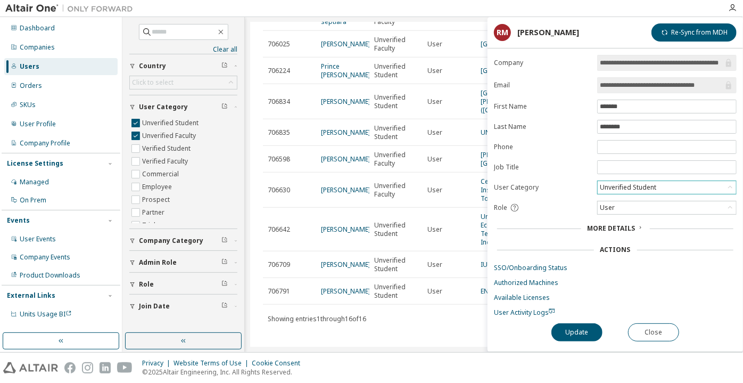
click at [657, 182] on div "Unverified Student" at bounding box center [629, 188] width 60 height 12
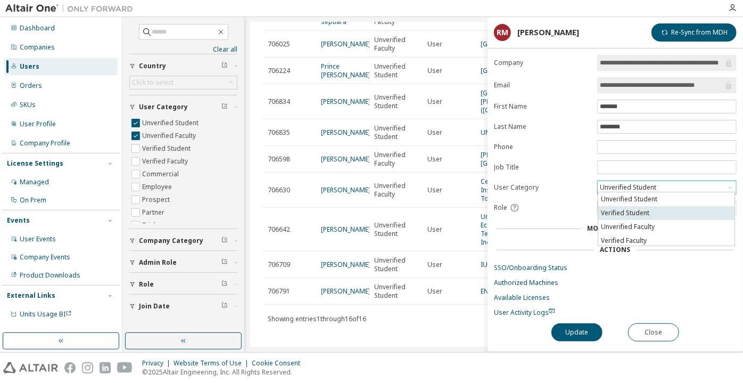
click at [657, 214] on li "Verified Student" at bounding box center [667, 213] width 136 height 14
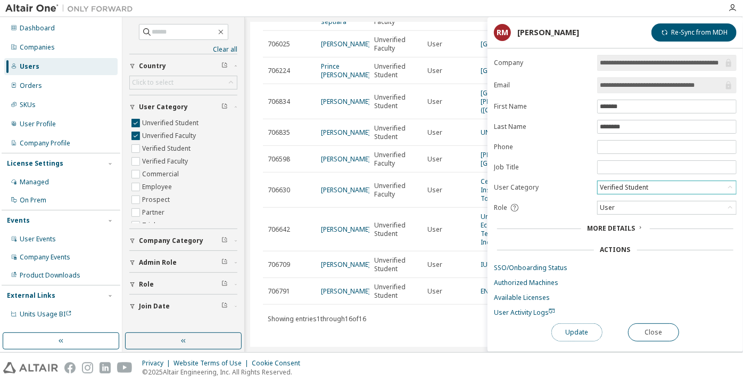
click at [592, 323] on button "Update" at bounding box center [577, 332] width 51 height 18
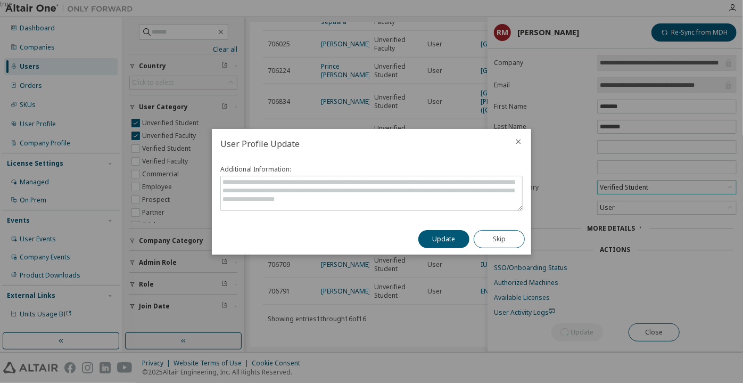
click at [441, 236] on button "Update" at bounding box center [444, 239] width 51 height 18
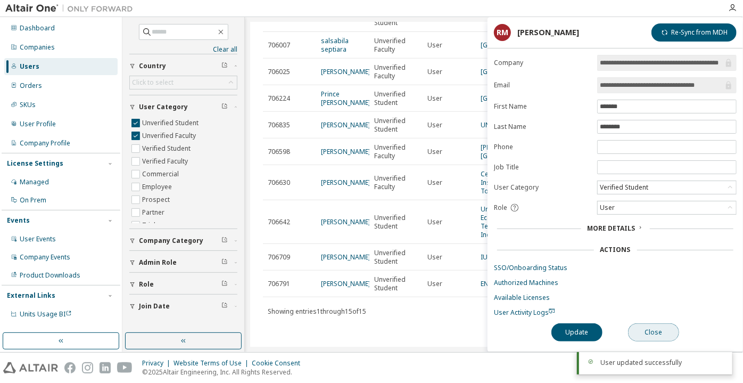
click at [660, 337] on button "Close" at bounding box center [653, 332] width 51 height 18
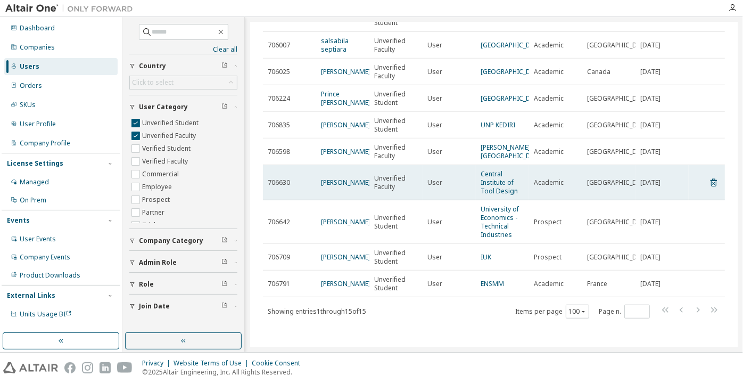
scroll to position [248, 0]
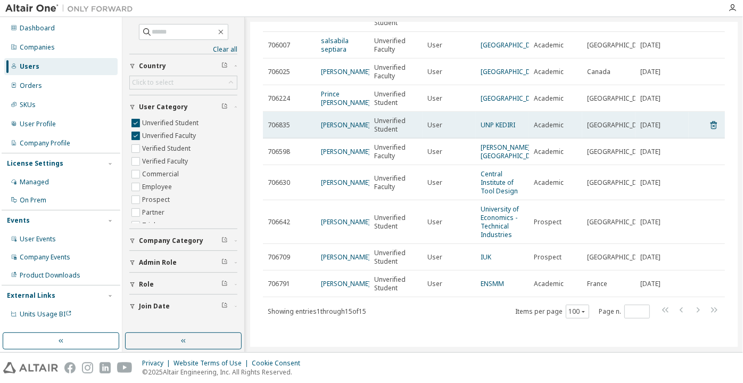
click at [354, 138] on td "arie Nugroho" at bounding box center [342, 125] width 53 height 27
click at [352, 129] on link "arie Nugroho" at bounding box center [346, 124] width 50 height 9
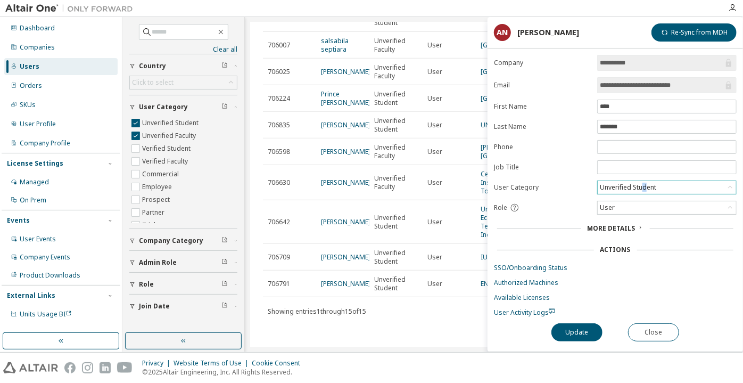
click at [645, 187] on div "Unverified Student" at bounding box center [629, 188] width 60 height 12
click at [642, 212] on li "Verified Student" at bounding box center [667, 213] width 136 height 14
click at [591, 325] on button "Update" at bounding box center [577, 332] width 51 height 18
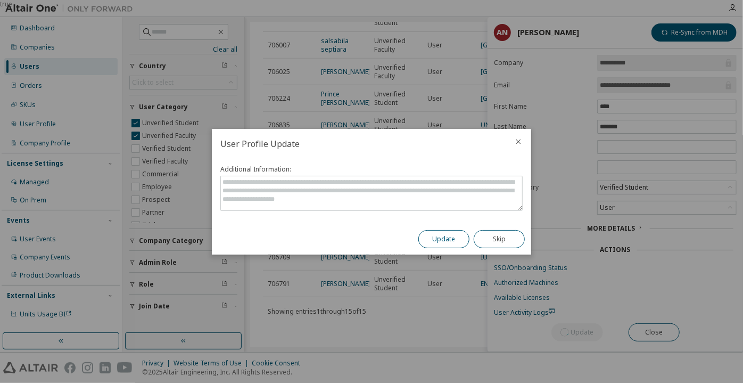
click at [452, 238] on button "Update" at bounding box center [444, 239] width 51 height 18
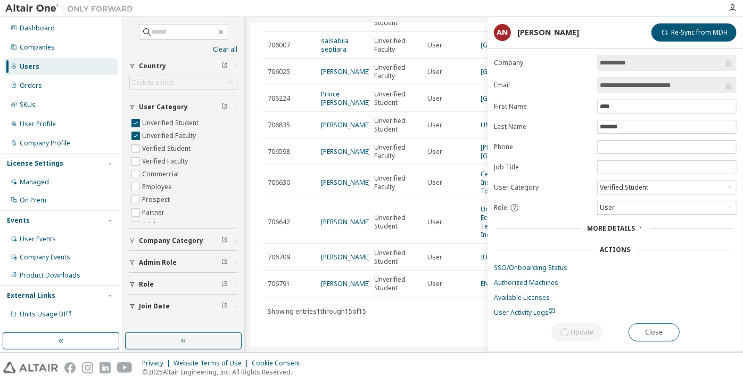
scroll to position [297, 0]
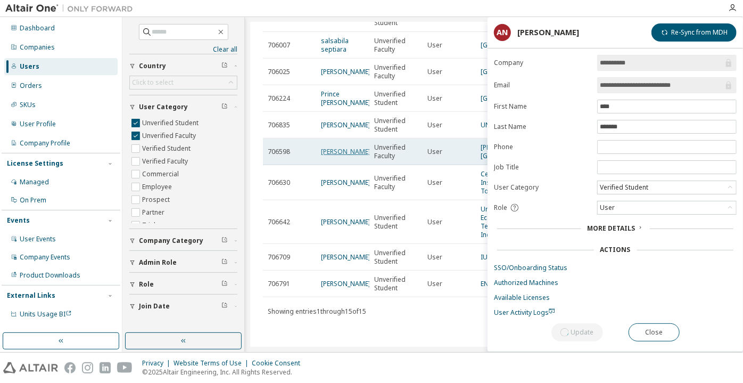
click at [339, 147] on link "Rahul Patil" at bounding box center [346, 151] width 50 height 9
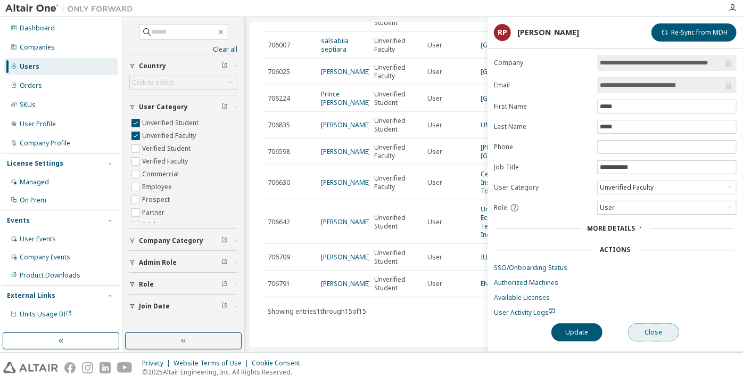
click at [637, 327] on button "Close" at bounding box center [653, 332] width 51 height 18
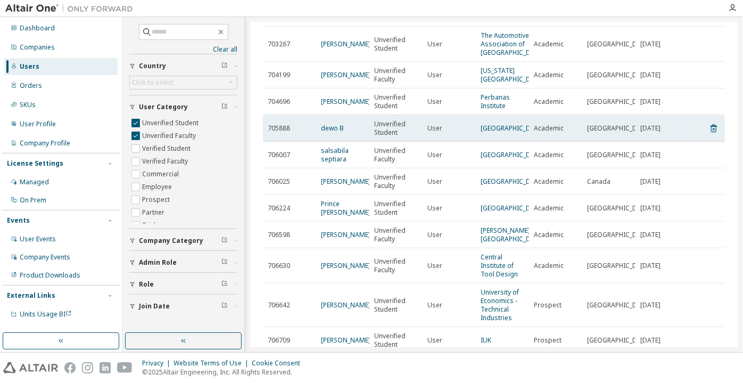
scroll to position [145, 0]
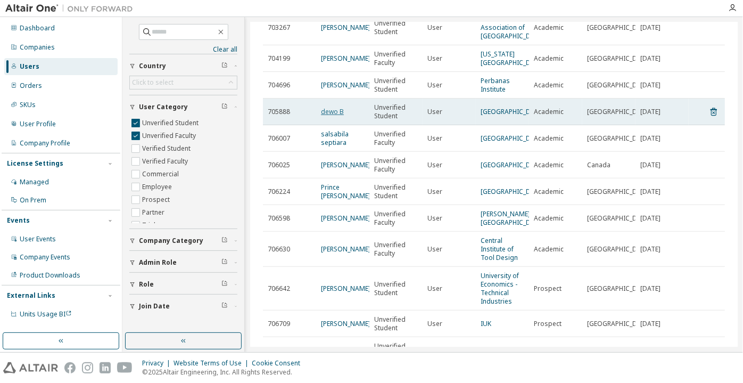
click at [327, 116] on link "dewo B" at bounding box center [332, 111] width 23 height 9
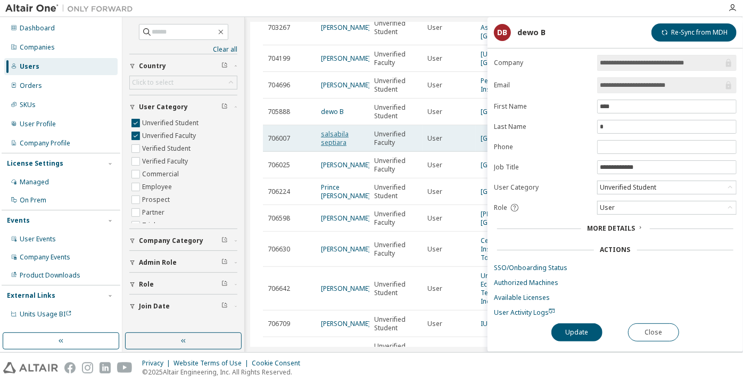
click at [335, 147] on link "salsabila septiara" at bounding box center [335, 138] width 28 height 18
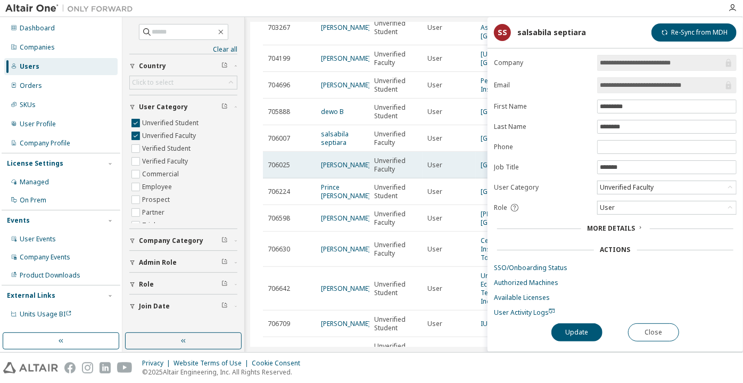
click at [350, 178] on td "Vaishali Yadav" at bounding box center [342, 165] width 53 height 27
click at [348, 169] on link "Vaishali Yadav" at bounding box center [346, 164] width 50 height 9
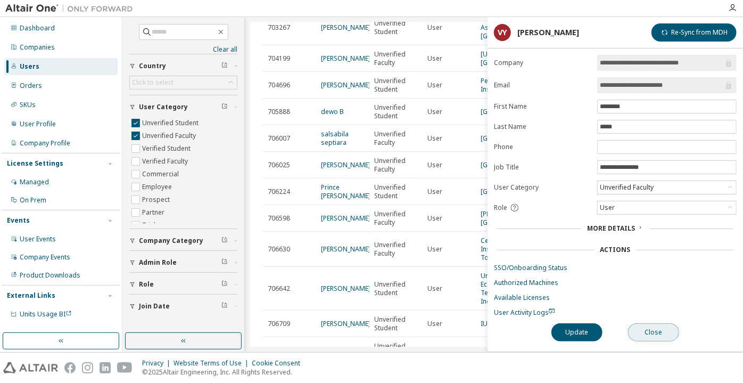
click at [652, 330] on button "Close" at bounding box center [653, 332] width 51 height 18
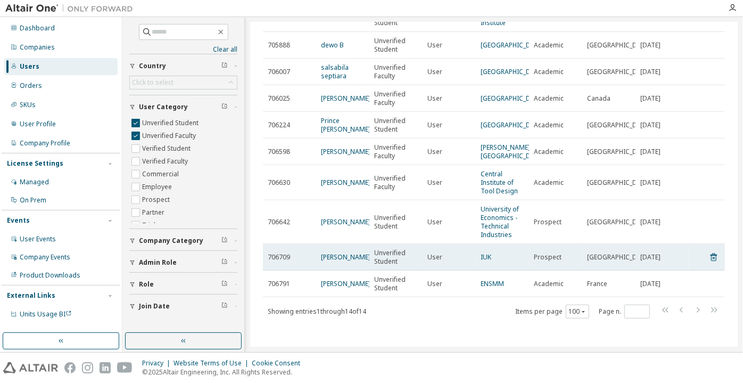
scroll to position [242, 0]
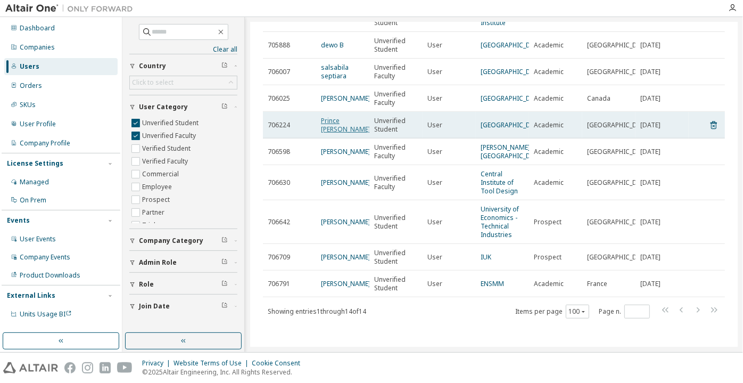
click at [349, 134] on link "Prince Kumar" at bounding box center [346, 125] width 50 height 18
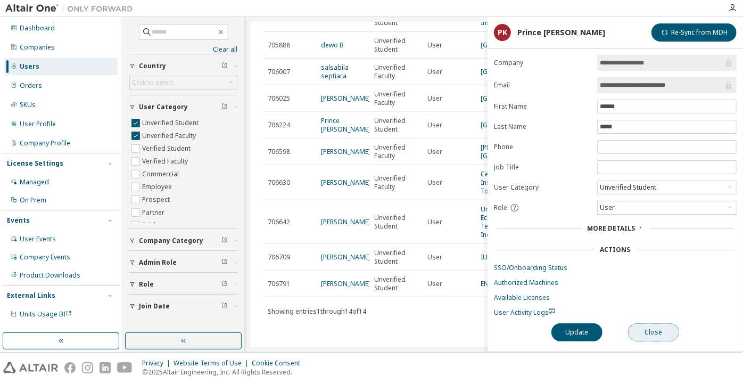
click at [662, 323] on button "Close" at bounding box center [653, 332] width 51 height 18
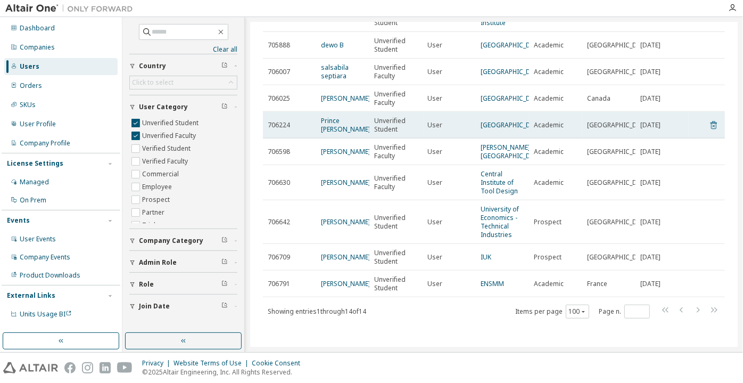
click at [711, 132] on icon at bounding box center [714, 125] width 10 height 13
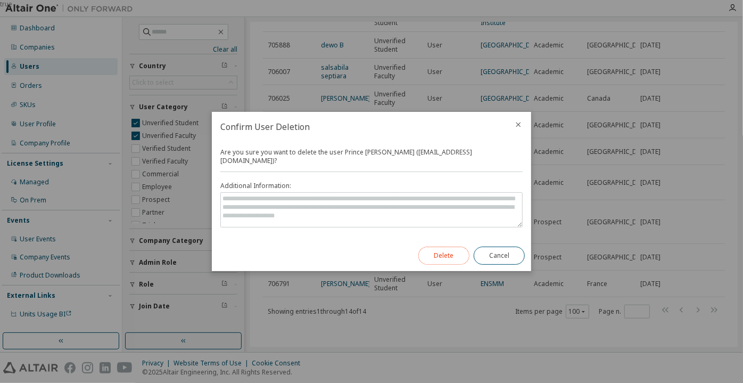
click at [440, 248] on button "Delete" at bounding box center [444, 256] width 51 height 18
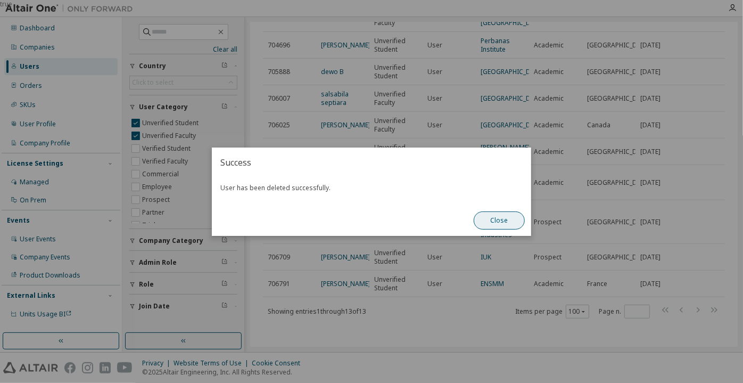
click at [505, 222] on button "Close" at bounding box center [499, 220] width 51 height 18
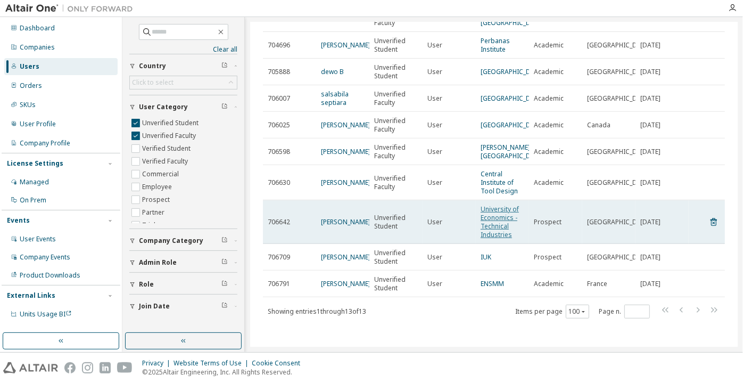
scroll to position [243, 0]
